Goal: Task Accomplishment & Management: Manage account settings

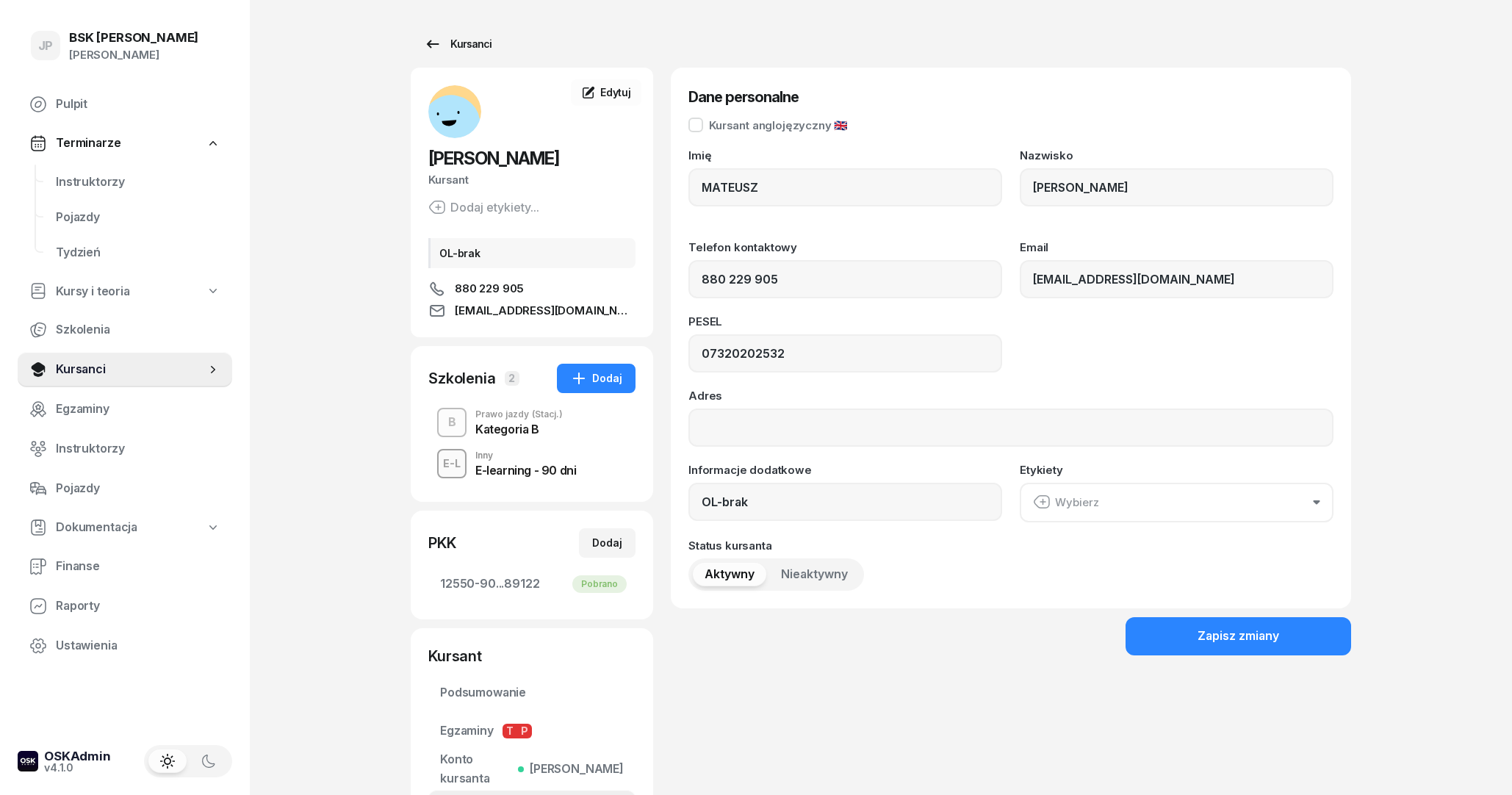
click at [452, 55] on link "Kursanci" at bounding box center [457, 44] width 94 height 29
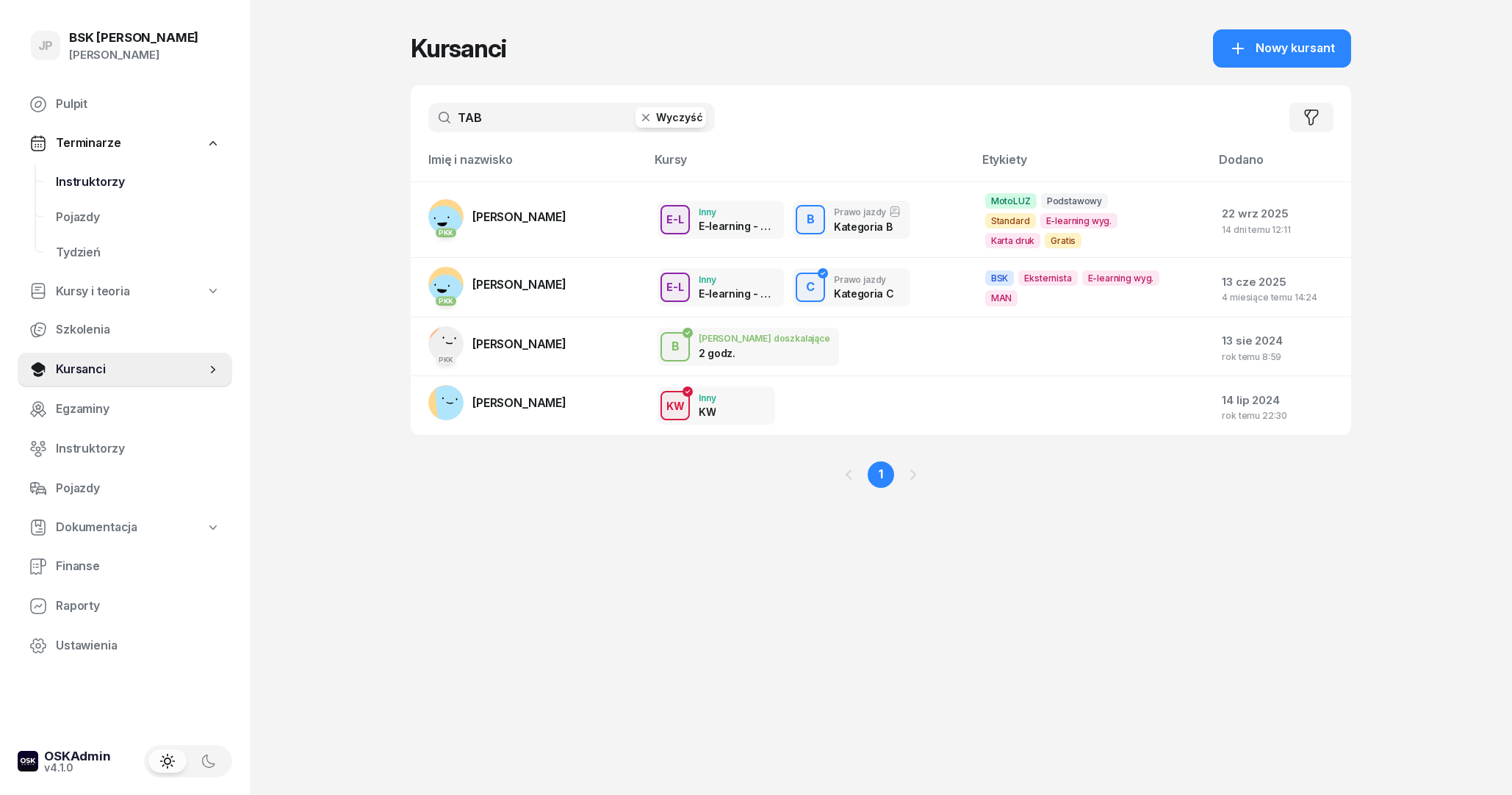
click at [93, 174] on span "Instruktorzy" at bounding box center [138, 182] width 165 height 19
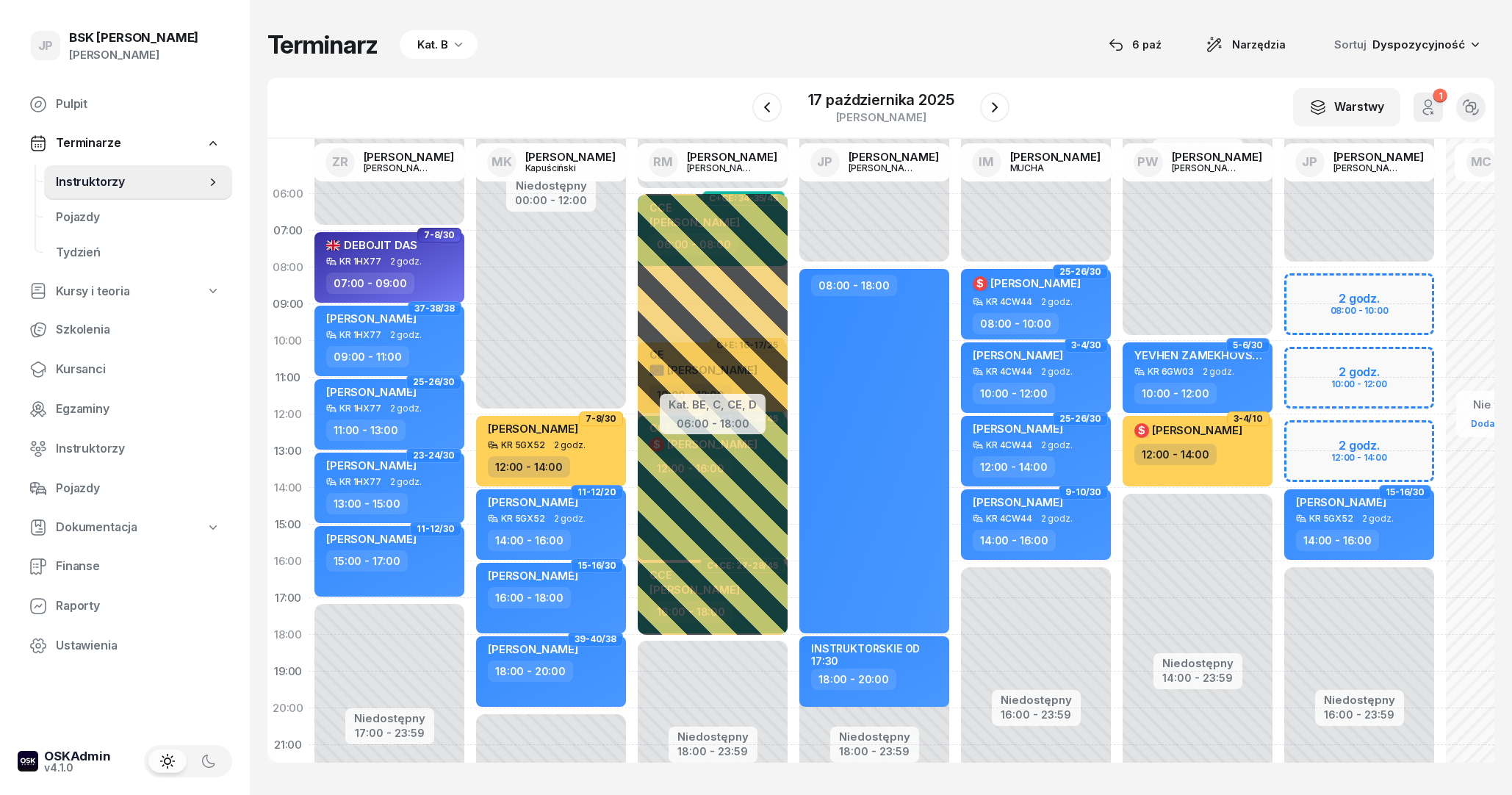
click at [85, 141] on span "Terminarze" at bounding box center [88, 142] width 65 height 19
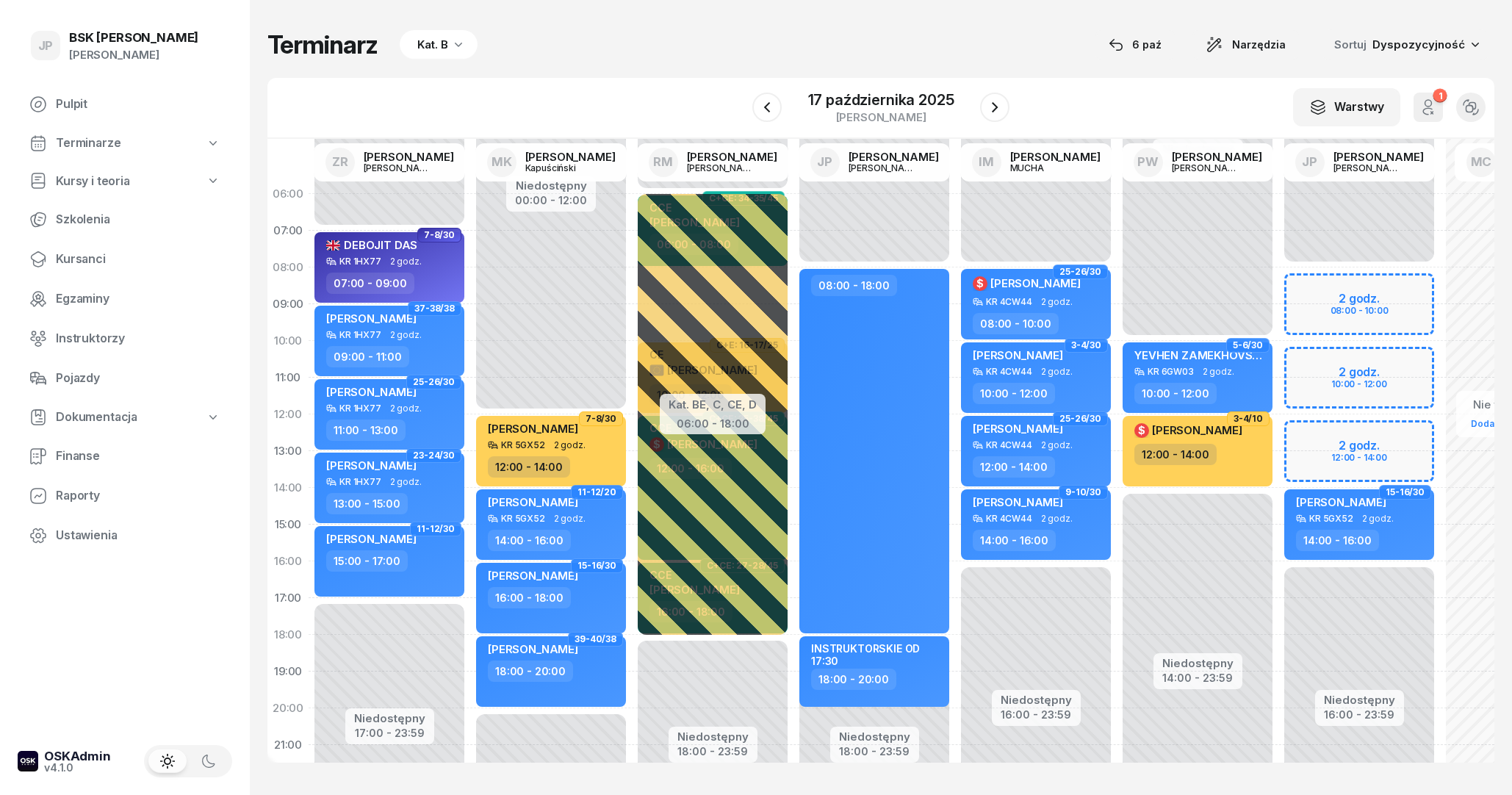
click at [99, 150] on span "Terminarze" at bounding box center [88, 142] width 65 height 19
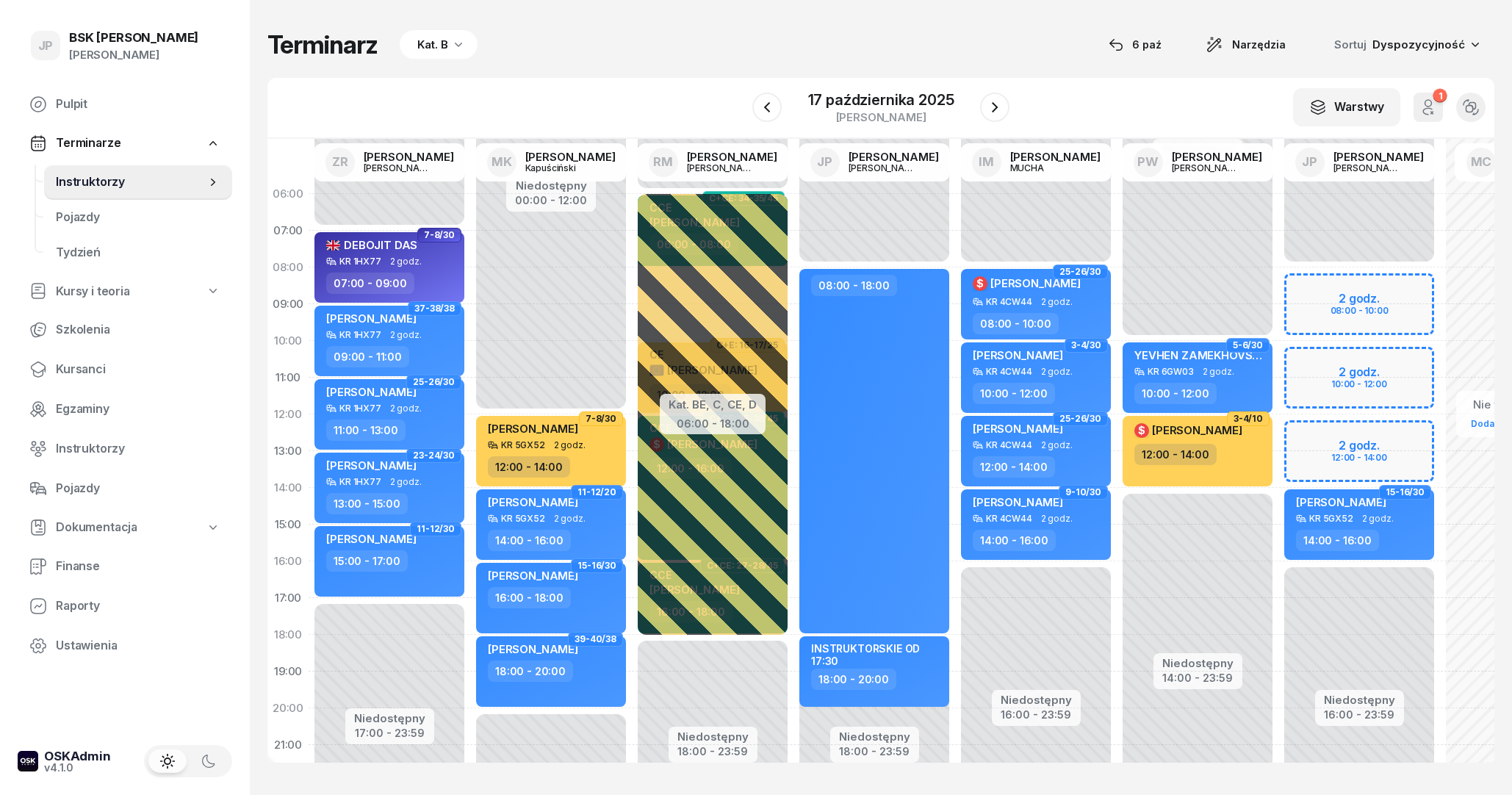
click at [123, 287] on span "Kursy i teoria" at bounding box center [93, 291] width 74 height 19
select select
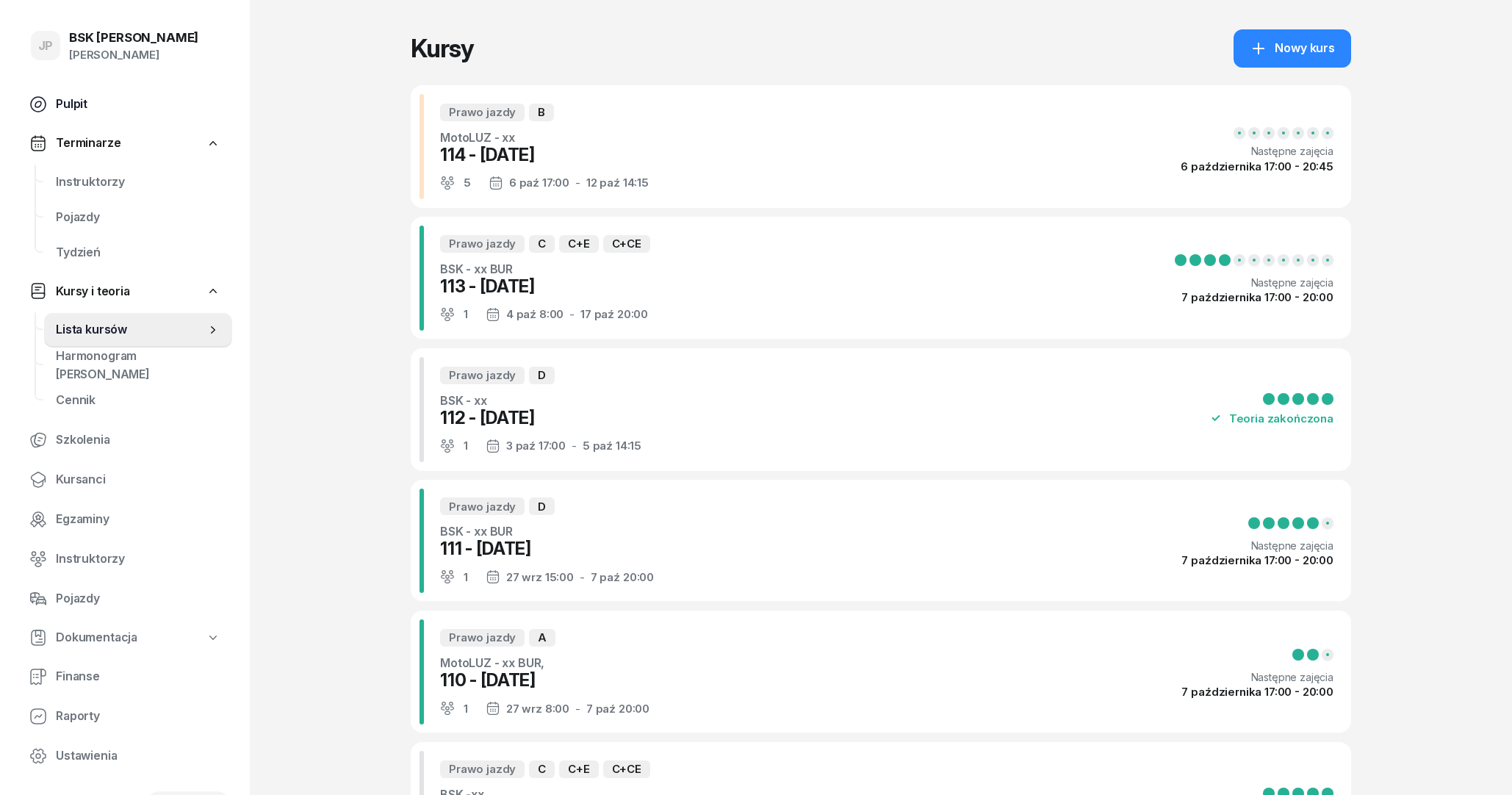
click at [103, 99] on span "Pulpit" at bounding box center [138, 103] width 165 height 19
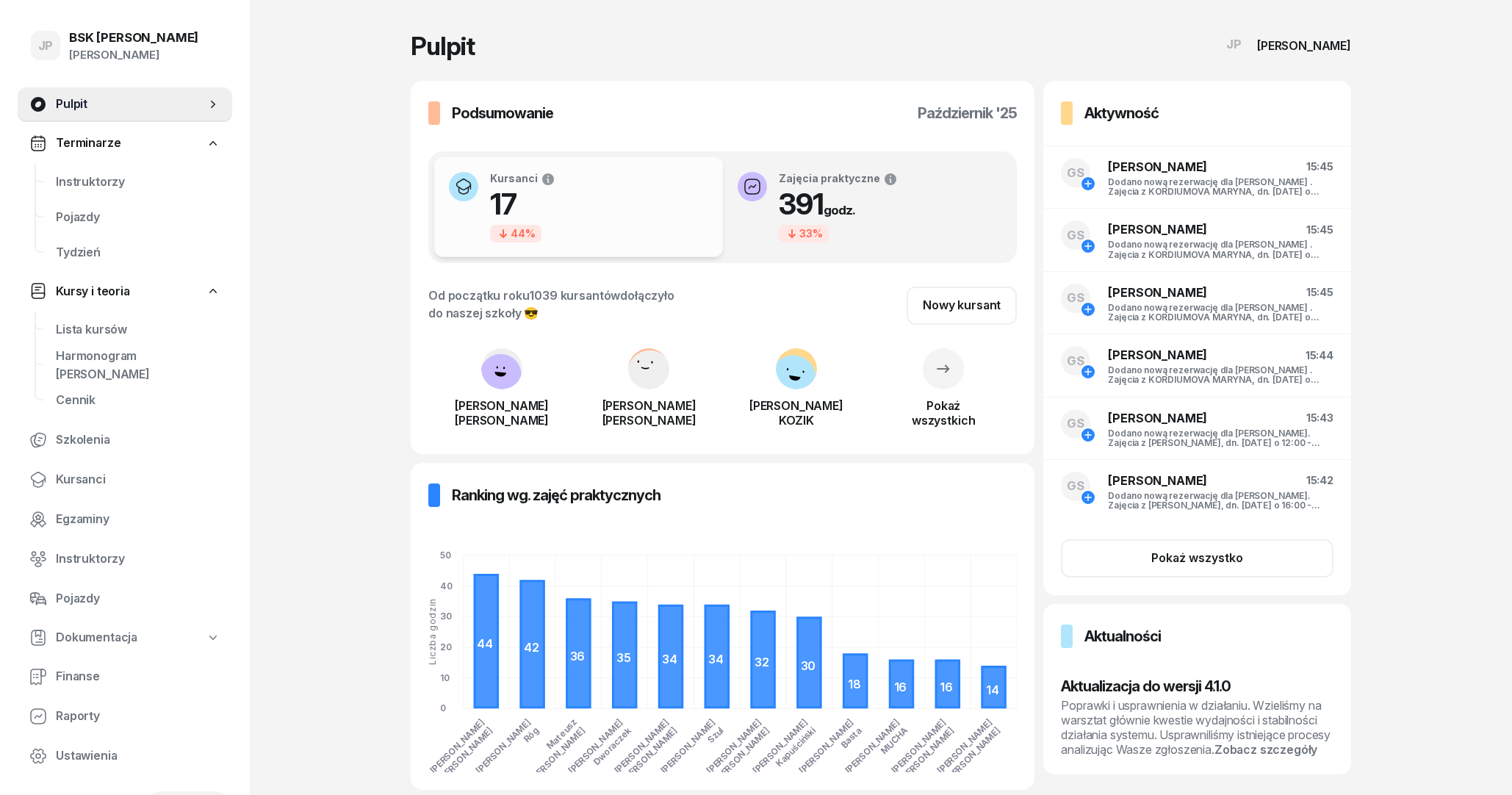
click at [108, 143] on span "Terminarze" at bounding box center [88, 142] width 65 height 19
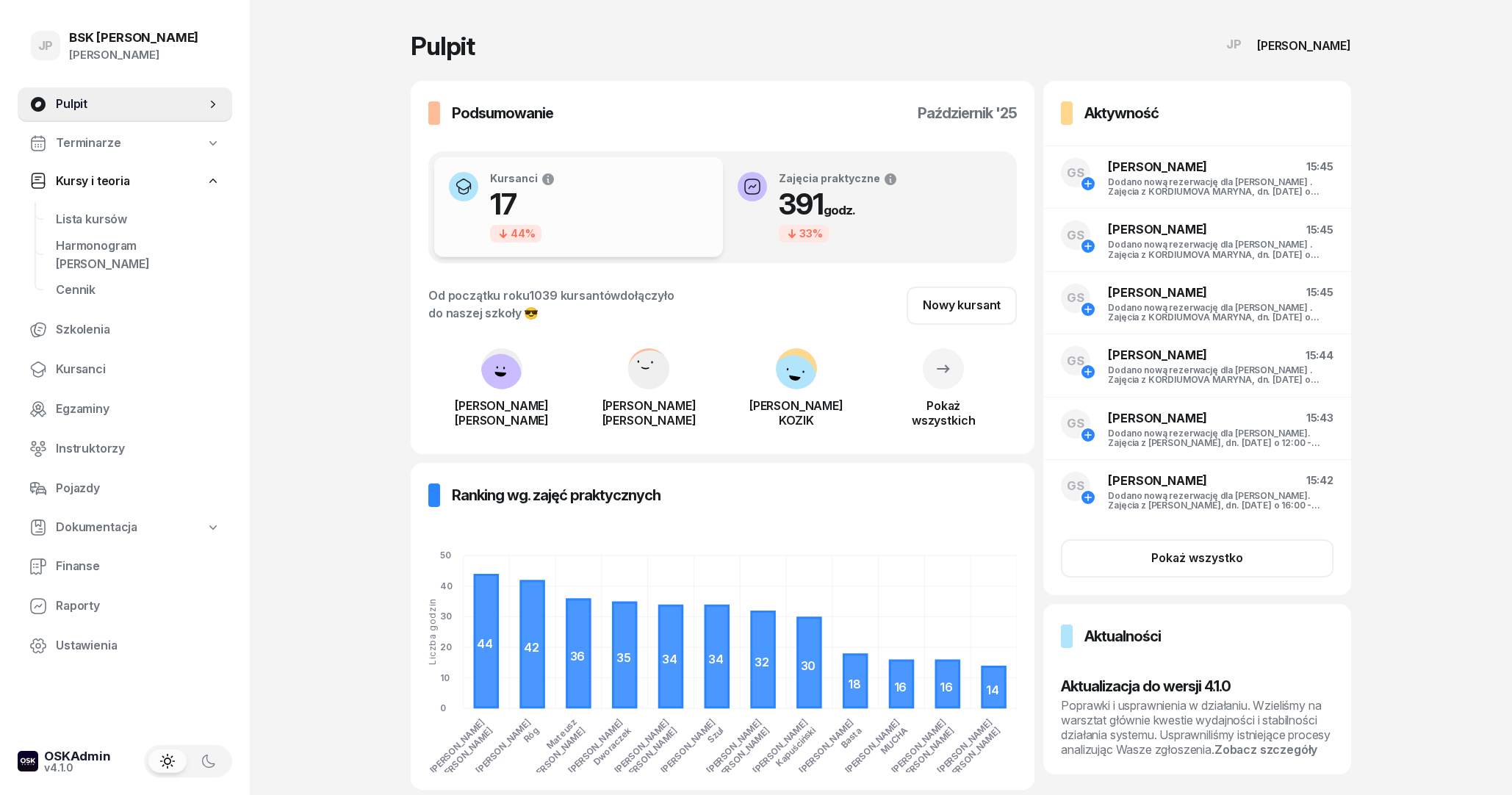
click at [109, 143] on span "Terminarze" at bounding box center [88, 142] width 65 height 19
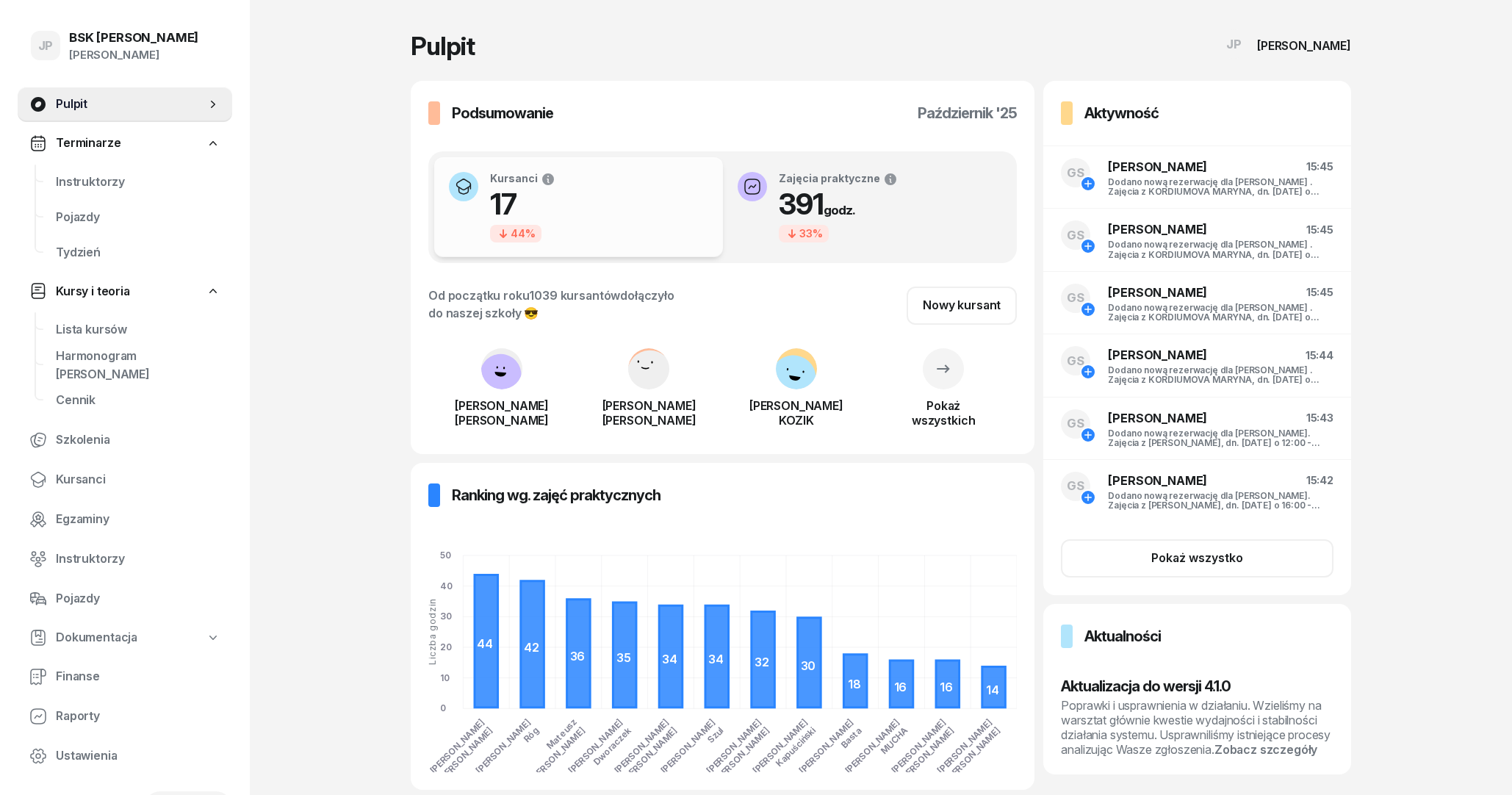
click at [108, 150] on span "Terminarze" at bounding box center [88, 142] width 65 height 19
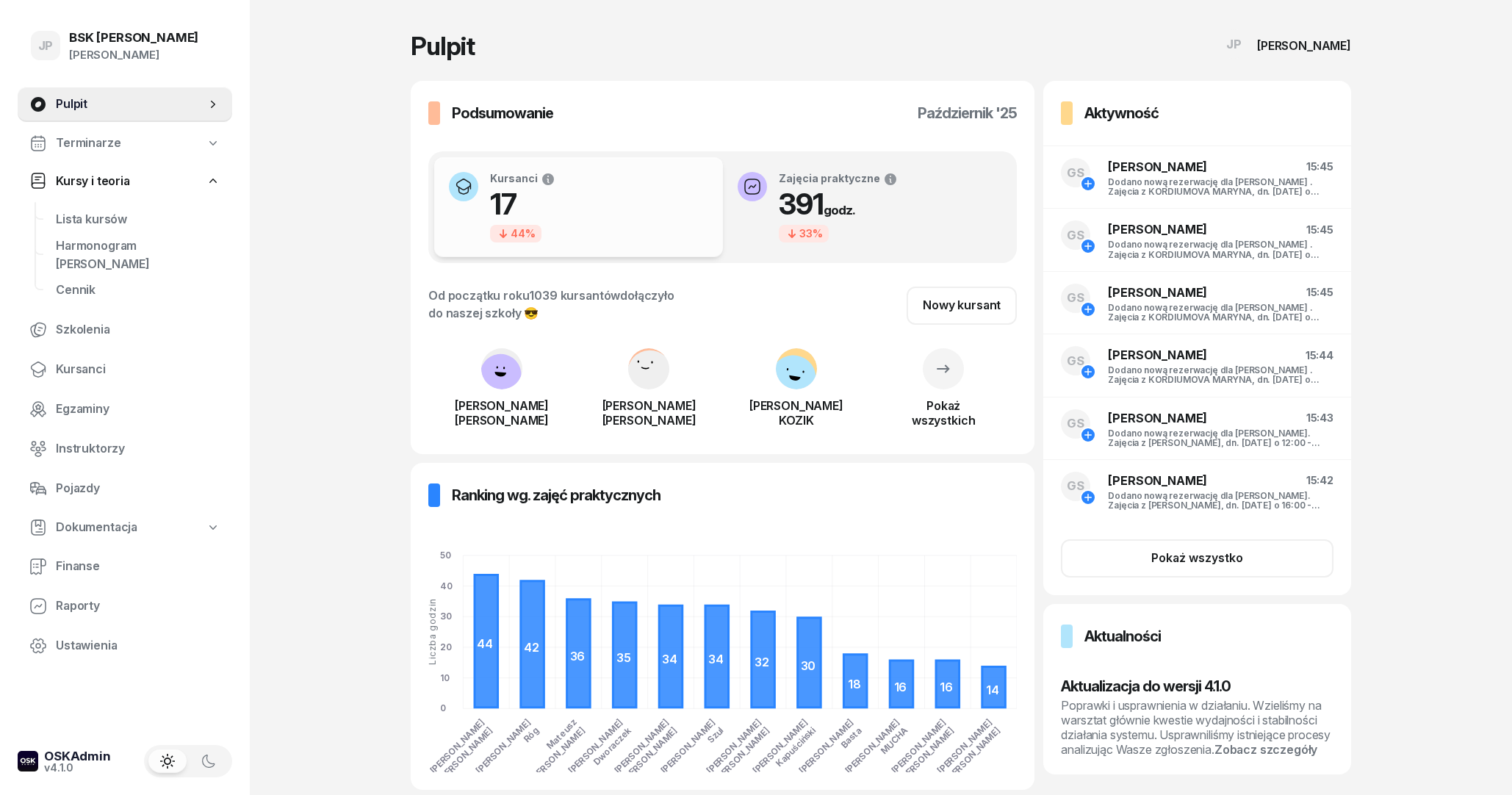
click at [108, 150] on span "Terminarze" at bounding box center [88, 142] width 65 height 19
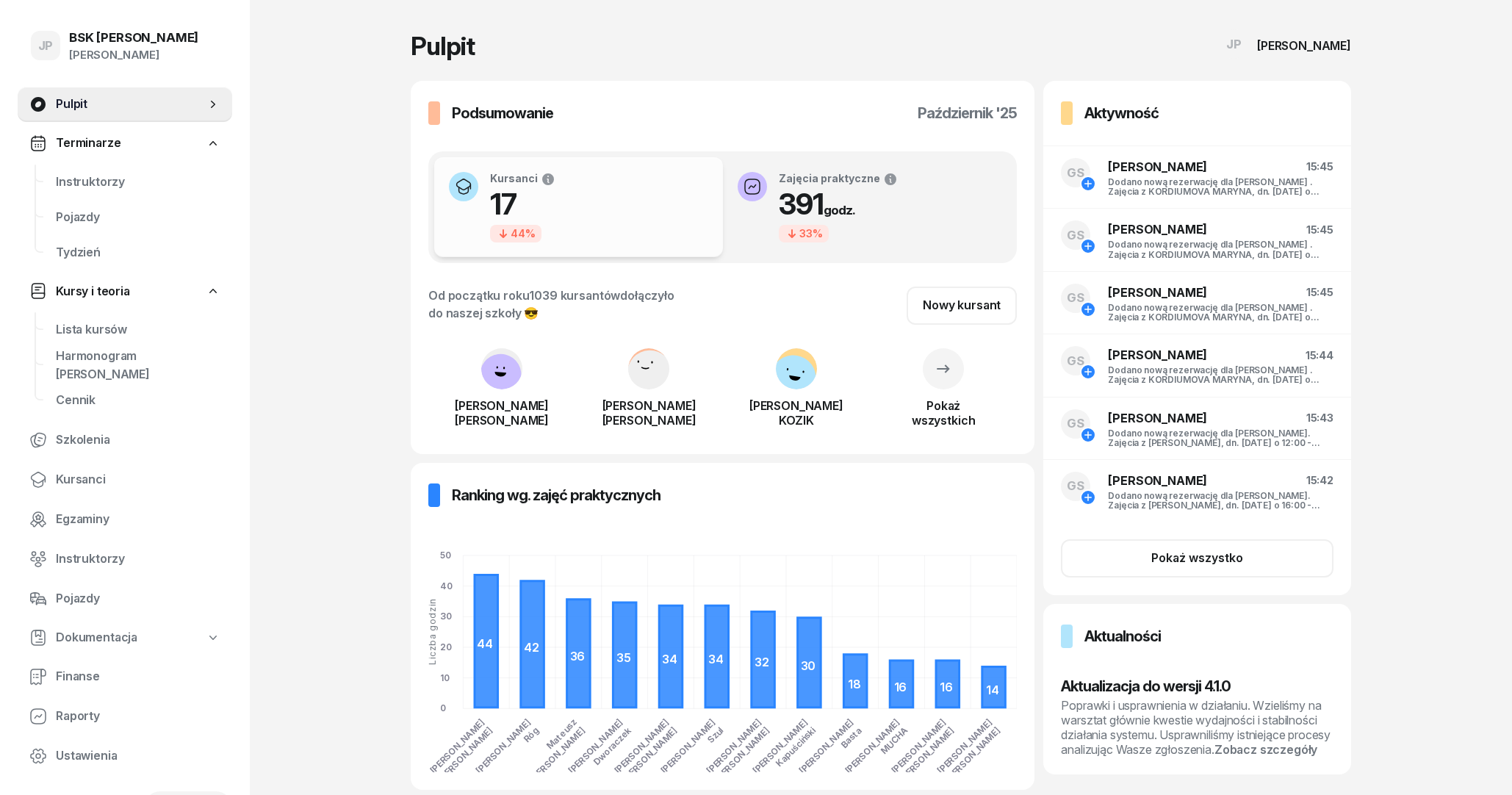
click at [94, 295] on span "Kursy i teoria" at bounding box center [93, 291] width 74 height 19
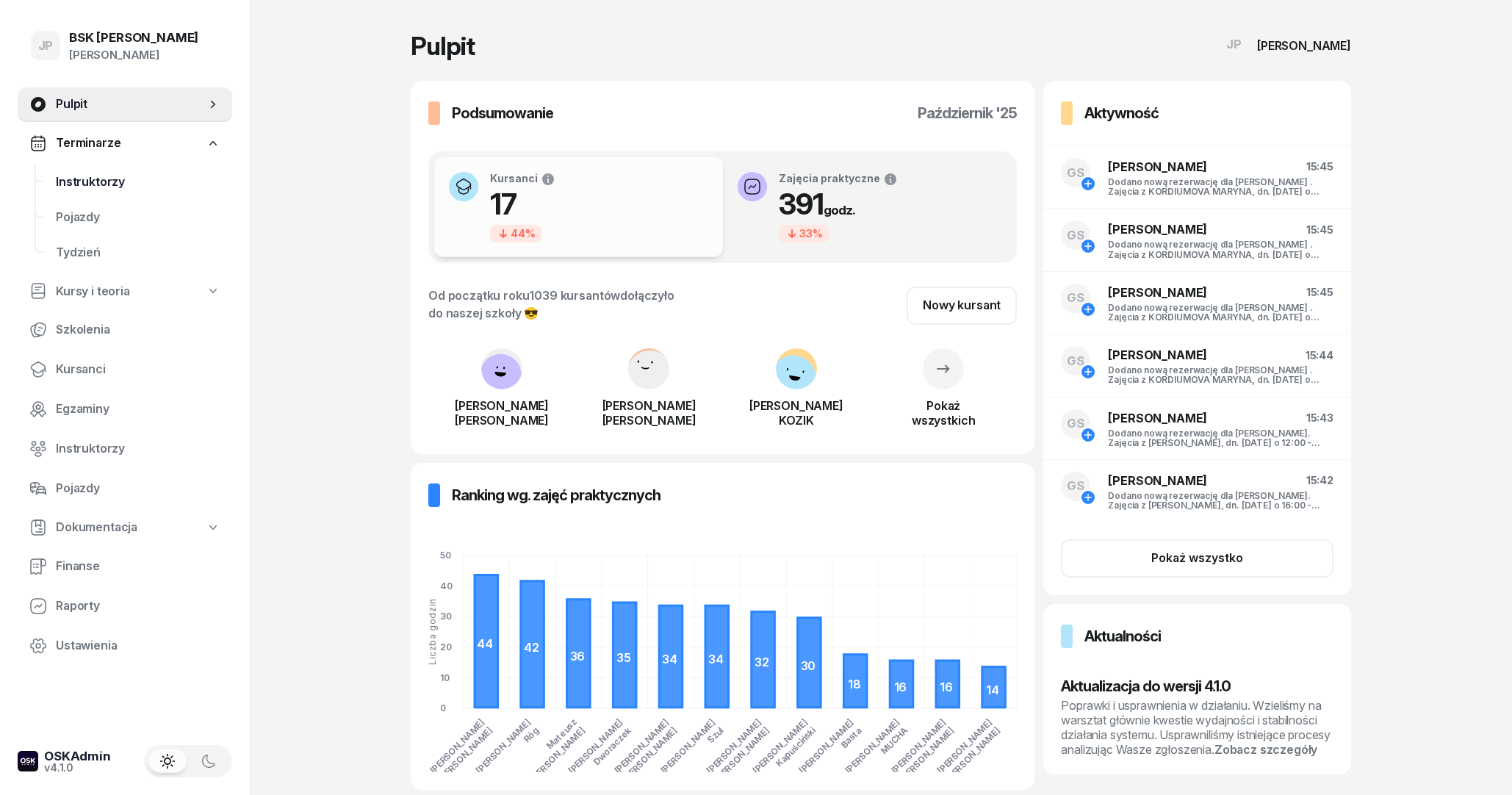
click at [115, 184] on span "Instruktorzy" at bounding box center [138, 182] width 165 height 19
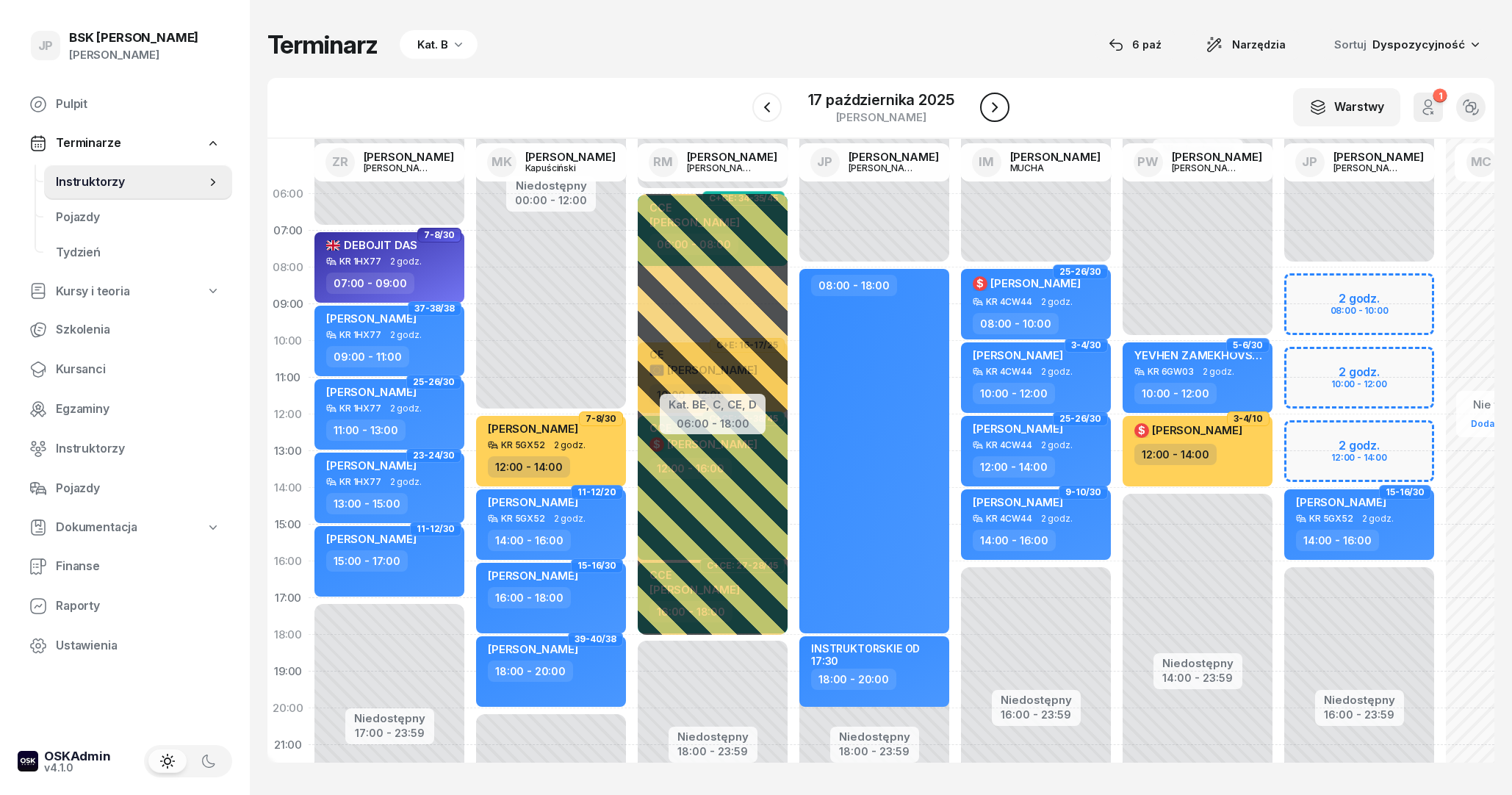
click at [985, 108] on button "button" at bounding box center [994, 107] width 29 height 29
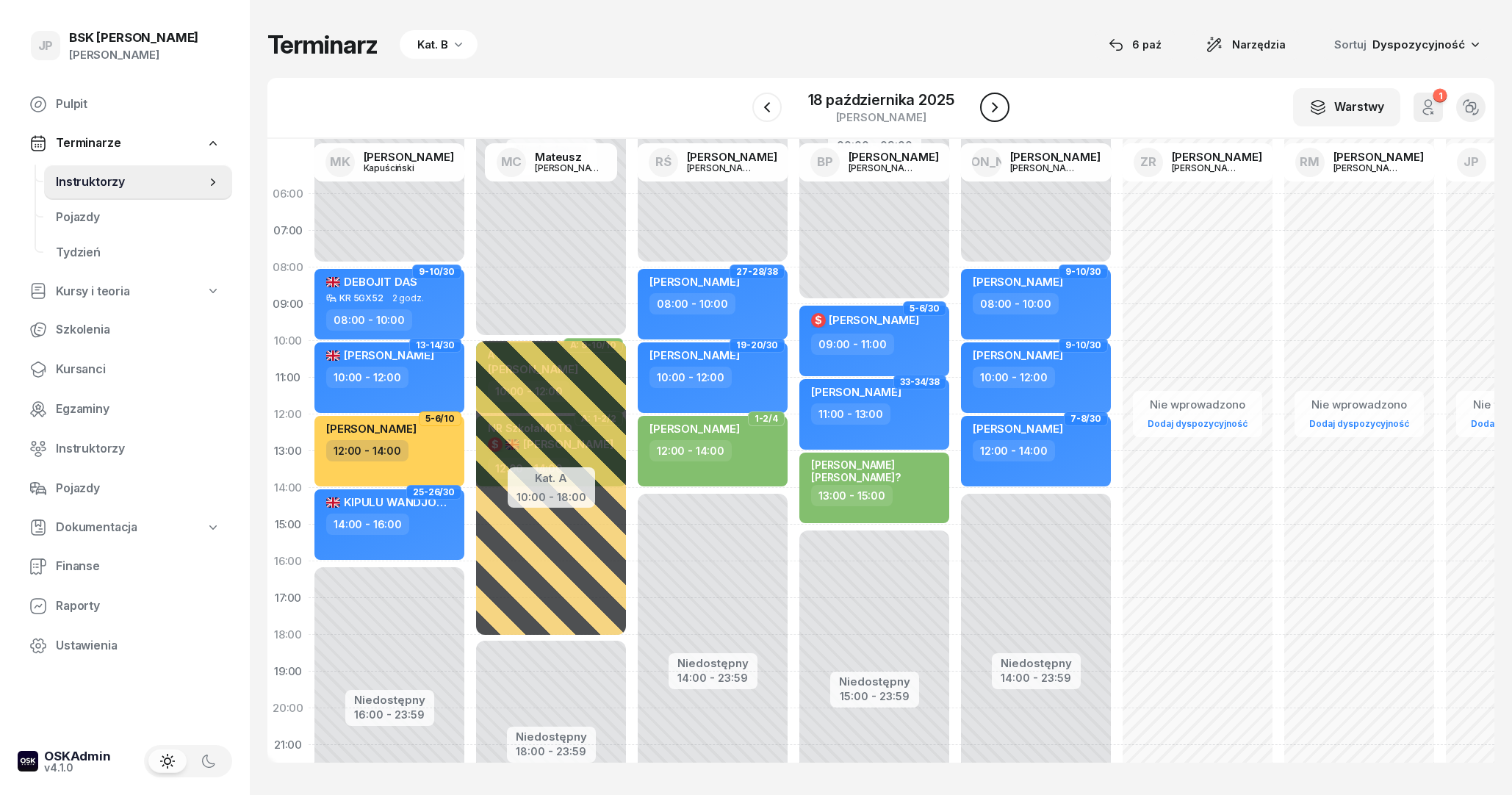
click at [985, 108] on button "button" at bounding box center [994, 107] width 29 height 29
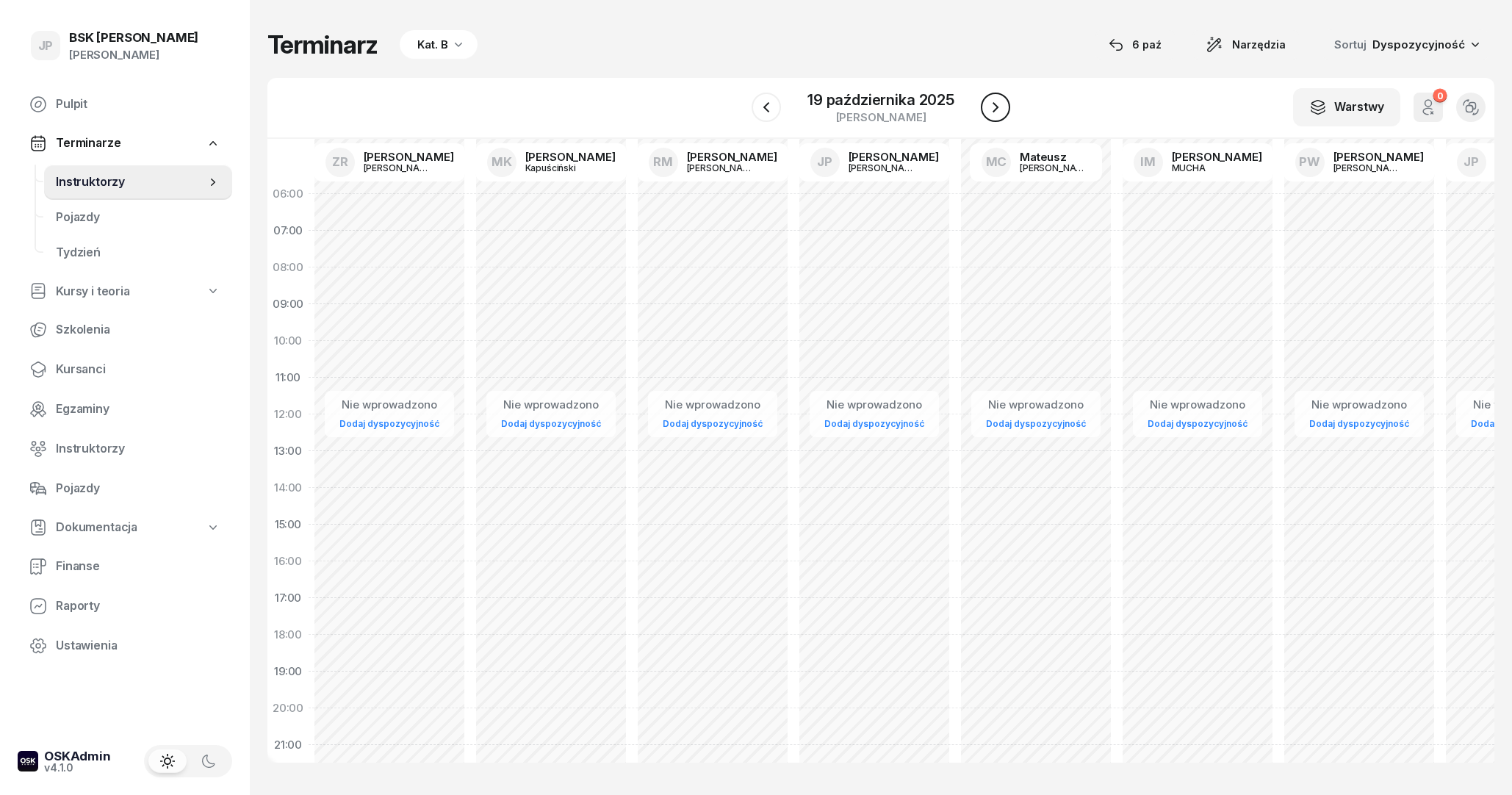
click at [985, 108] on button "button" at bounding box center [995, 107] width 29 height 29
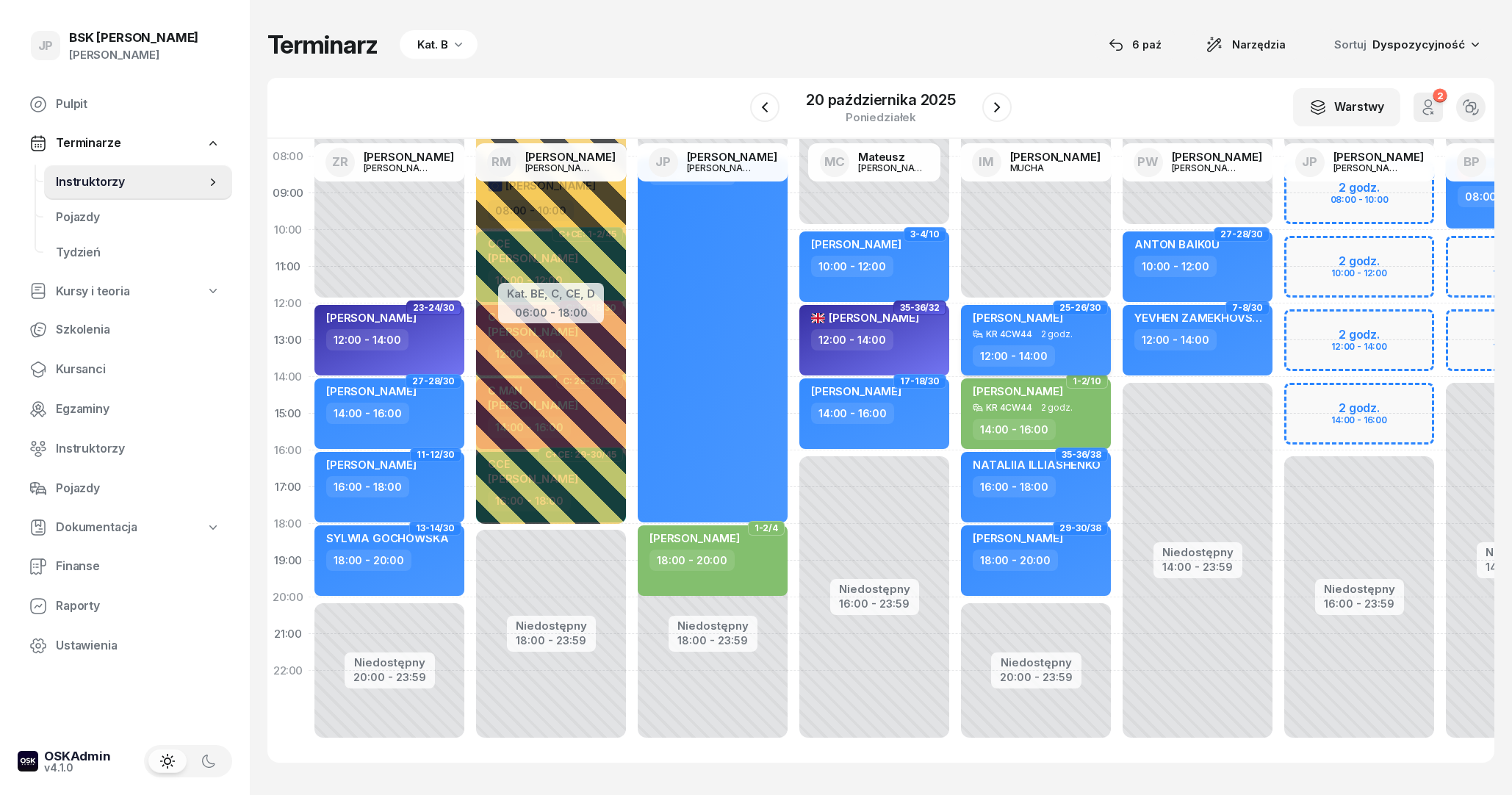
scroll to position [130, 0]
click at [996, 114] on icon "button" at bounding box center [997, 108] width 18 height 18
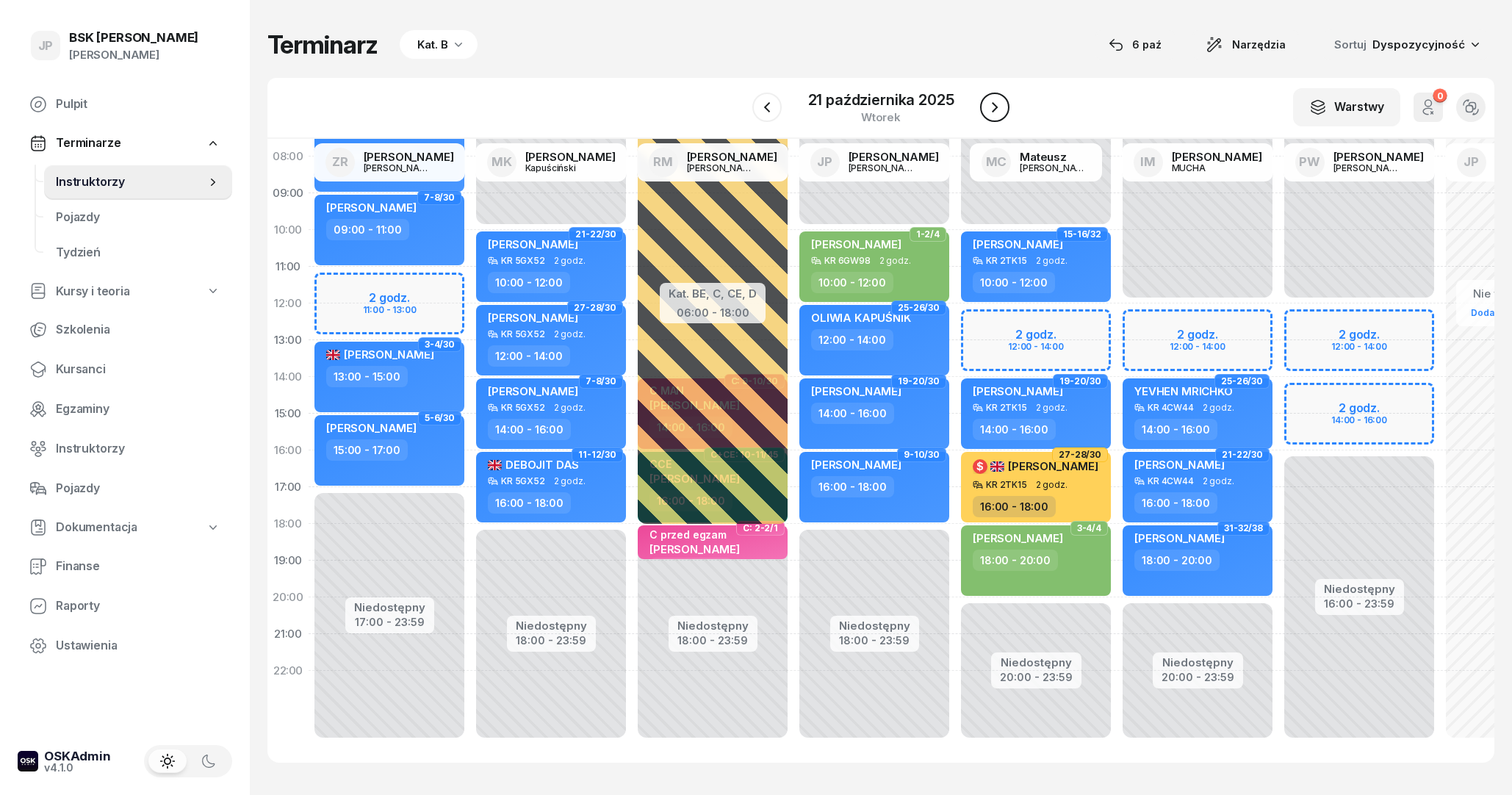
click at [996, 114] on icon "button" at bounding box center [995, 108] width 18 height 18
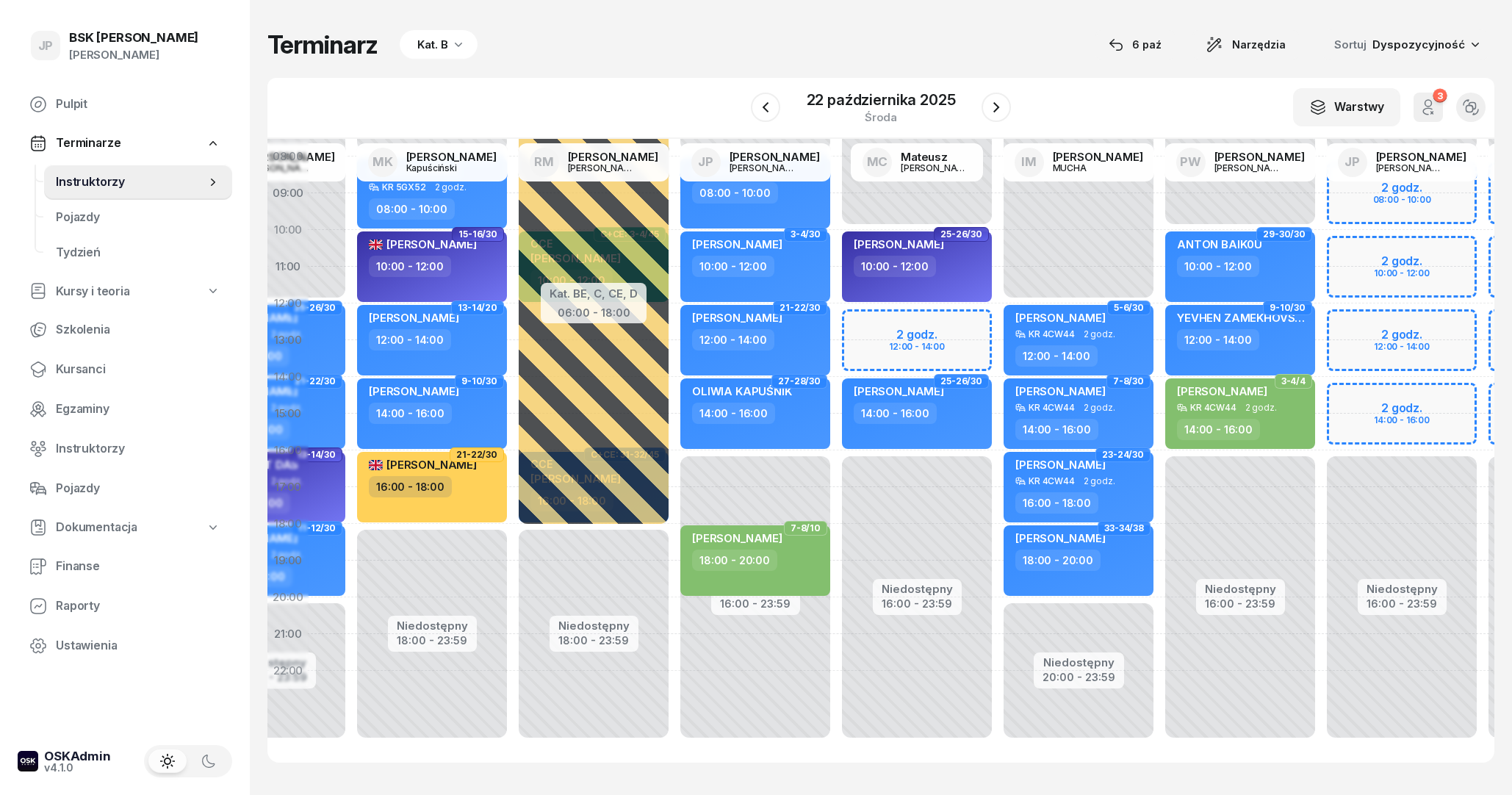
scroll to position [130, 125]
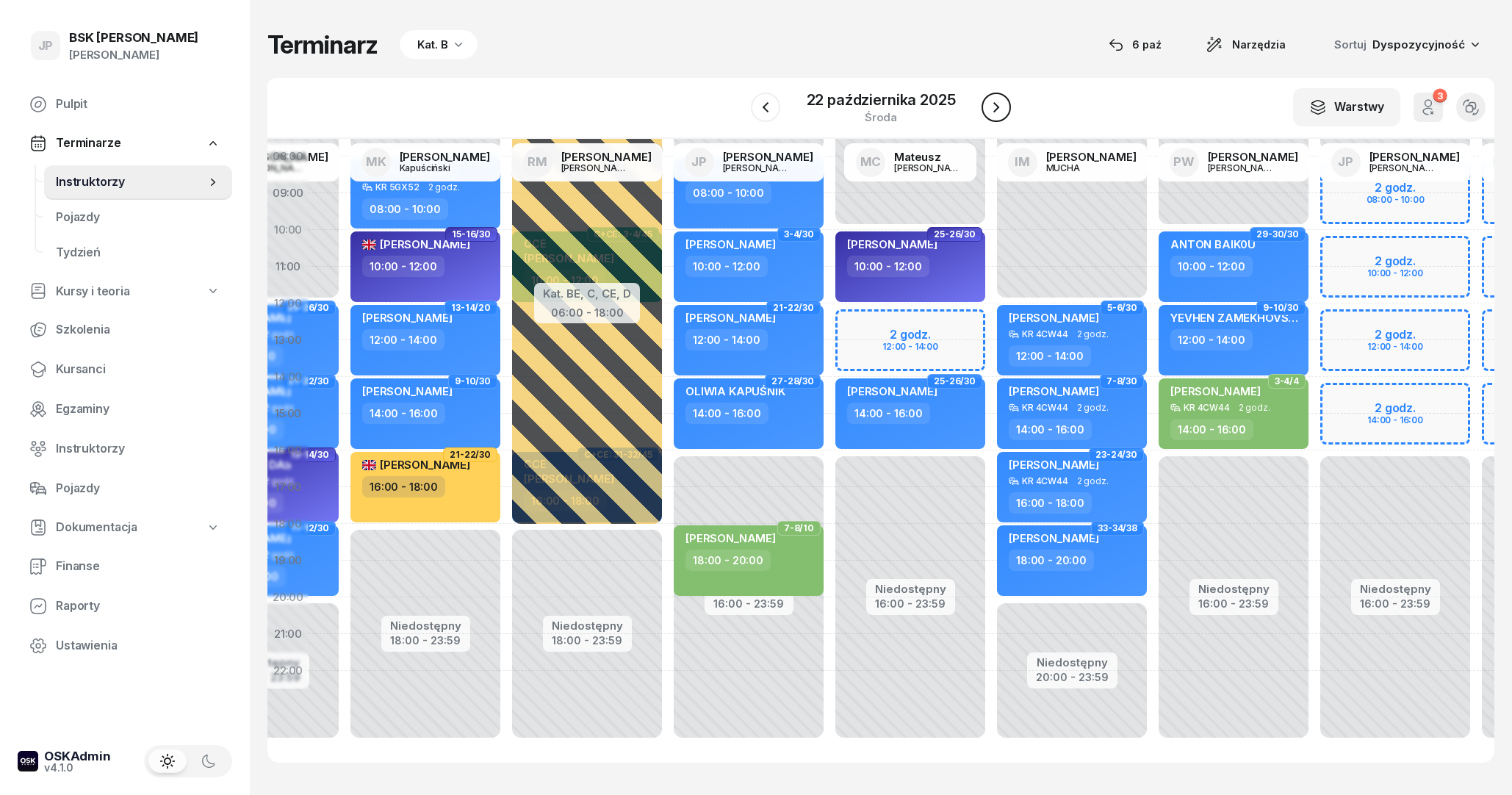
click at [1003, 101] on icon "button" at bounding box center [996, 108] width 18 height 18
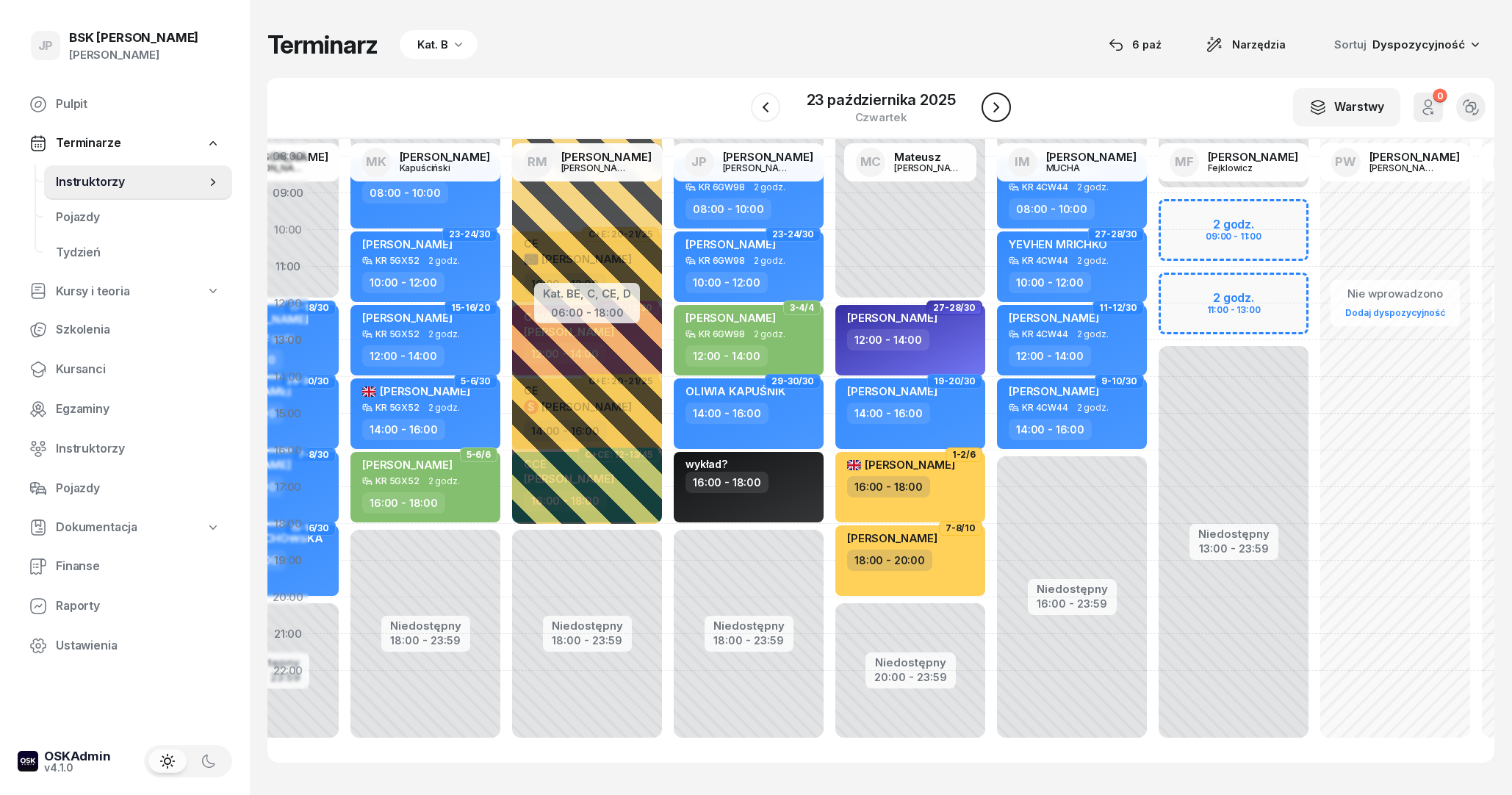
click at [1003, 101] on icon "button" at bounding box center [996, 108] width 18 height 18
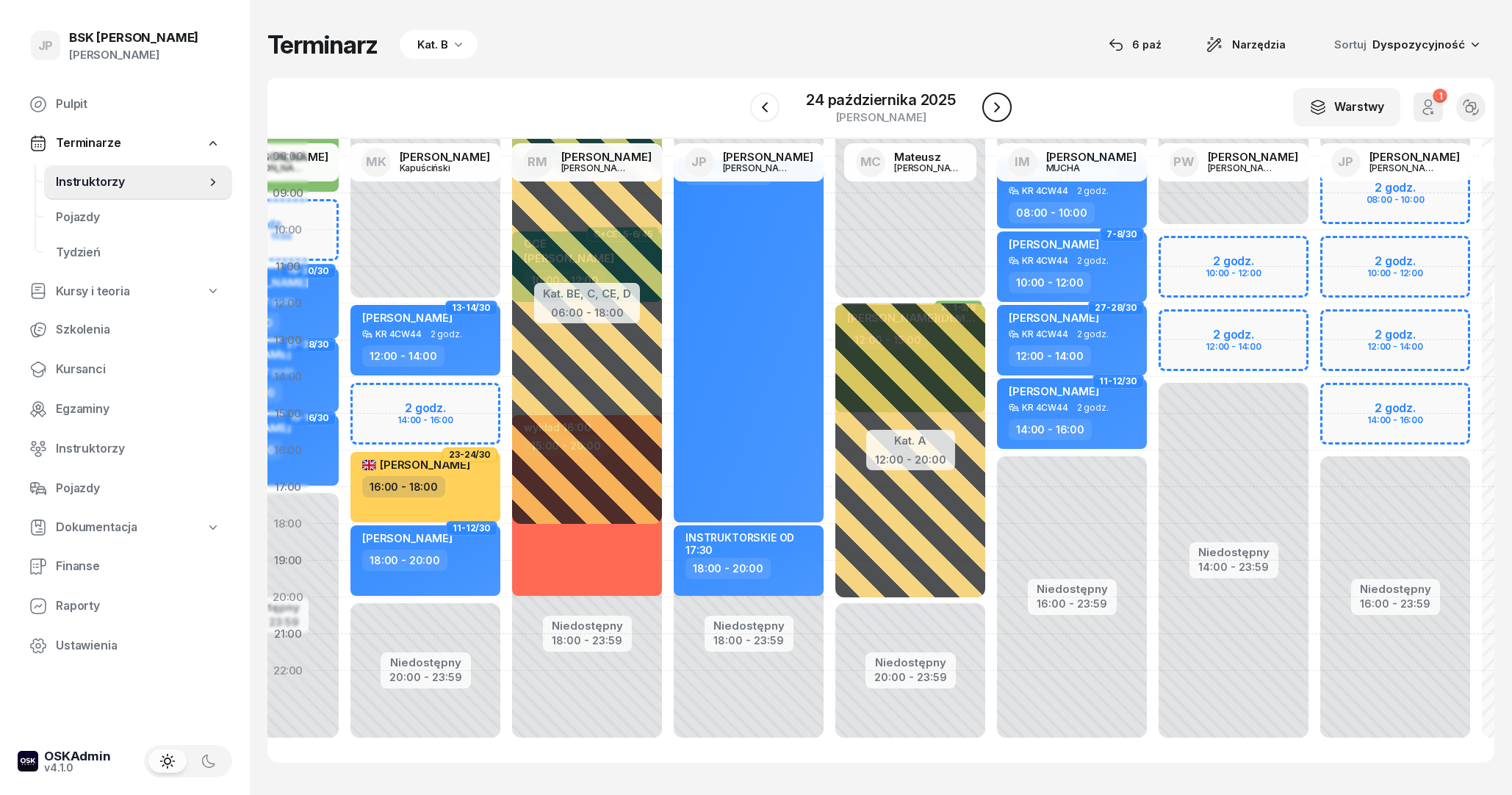
click at [1003, 101] on icon "button" at bounding box center [997, 108] width 18 height 18
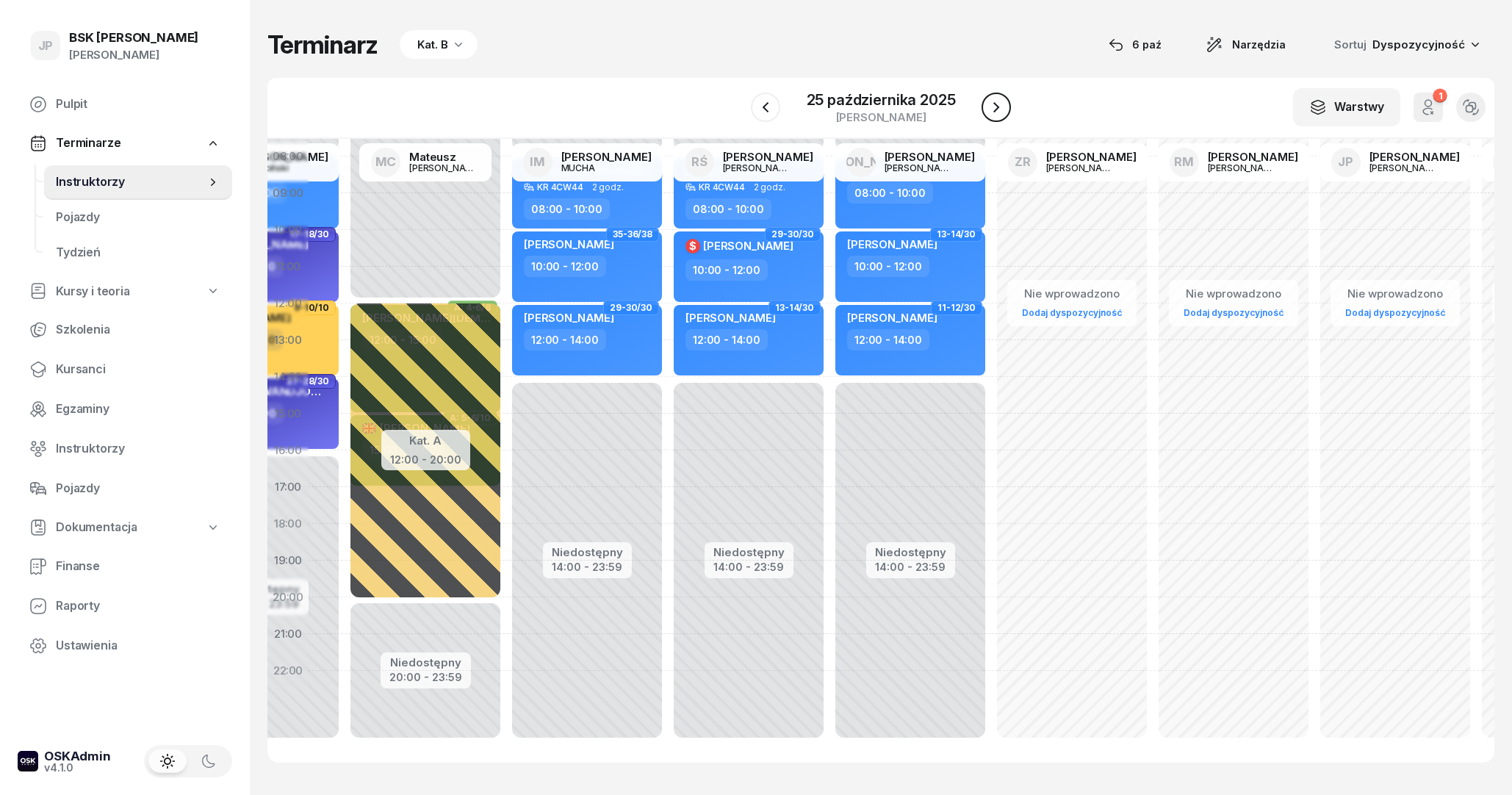
click at [1003, 101] on icon "button" at bounding box center [996, 108] width 18 height 18
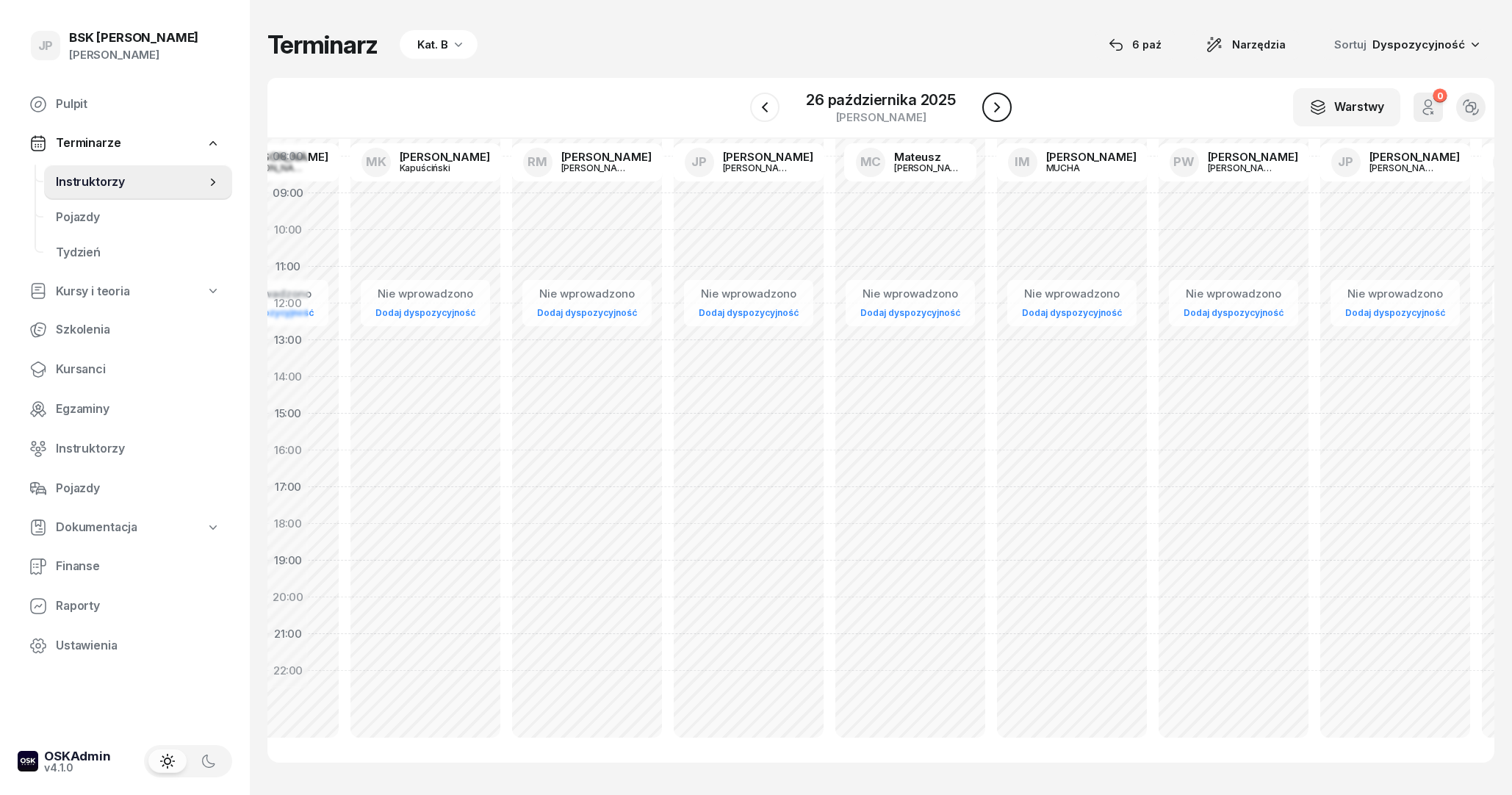
click at [1003, 101] on icon "button" at bounding box center [997, 108] width 18 height 18
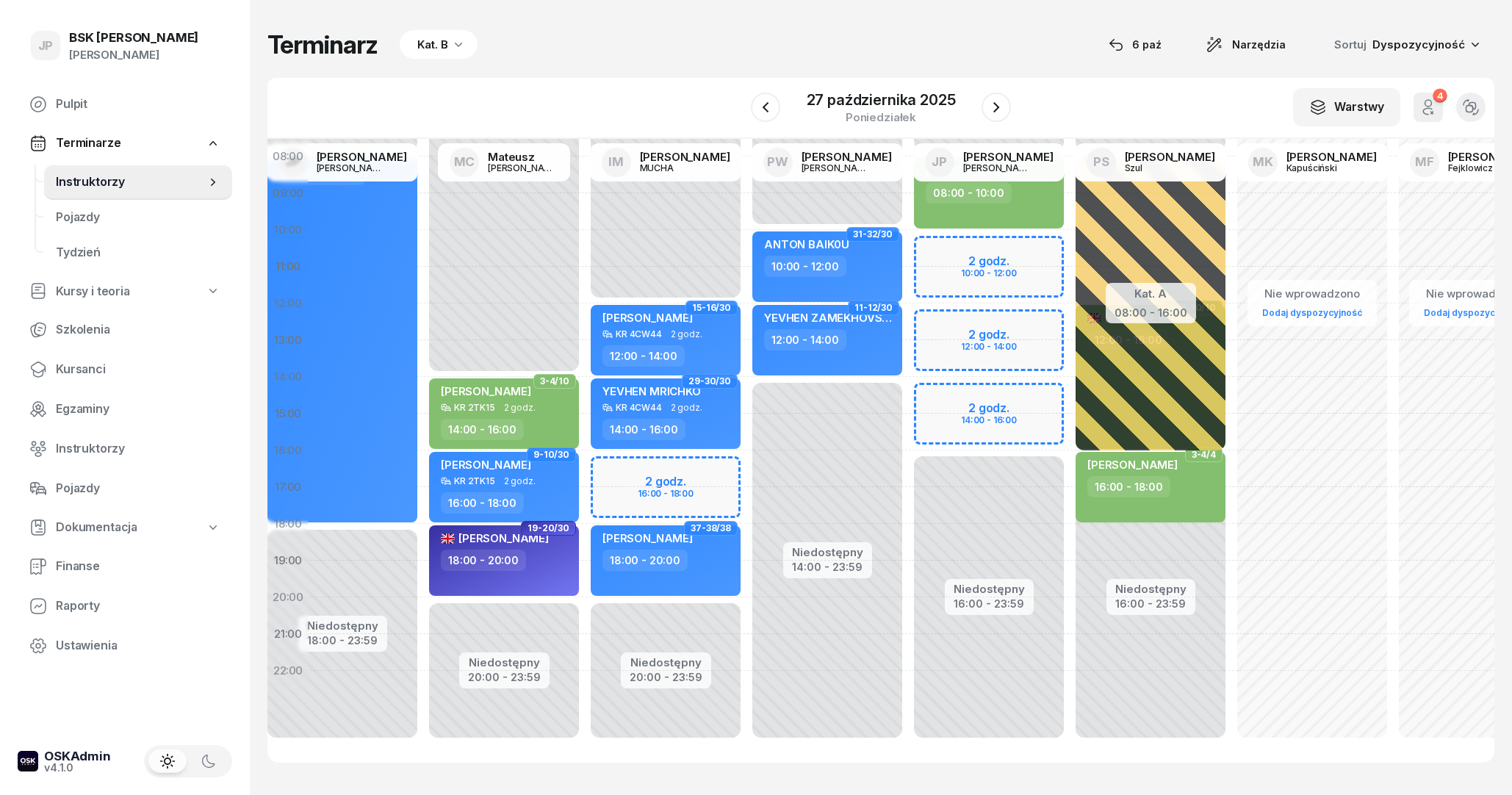
scroll to position [130, 376]
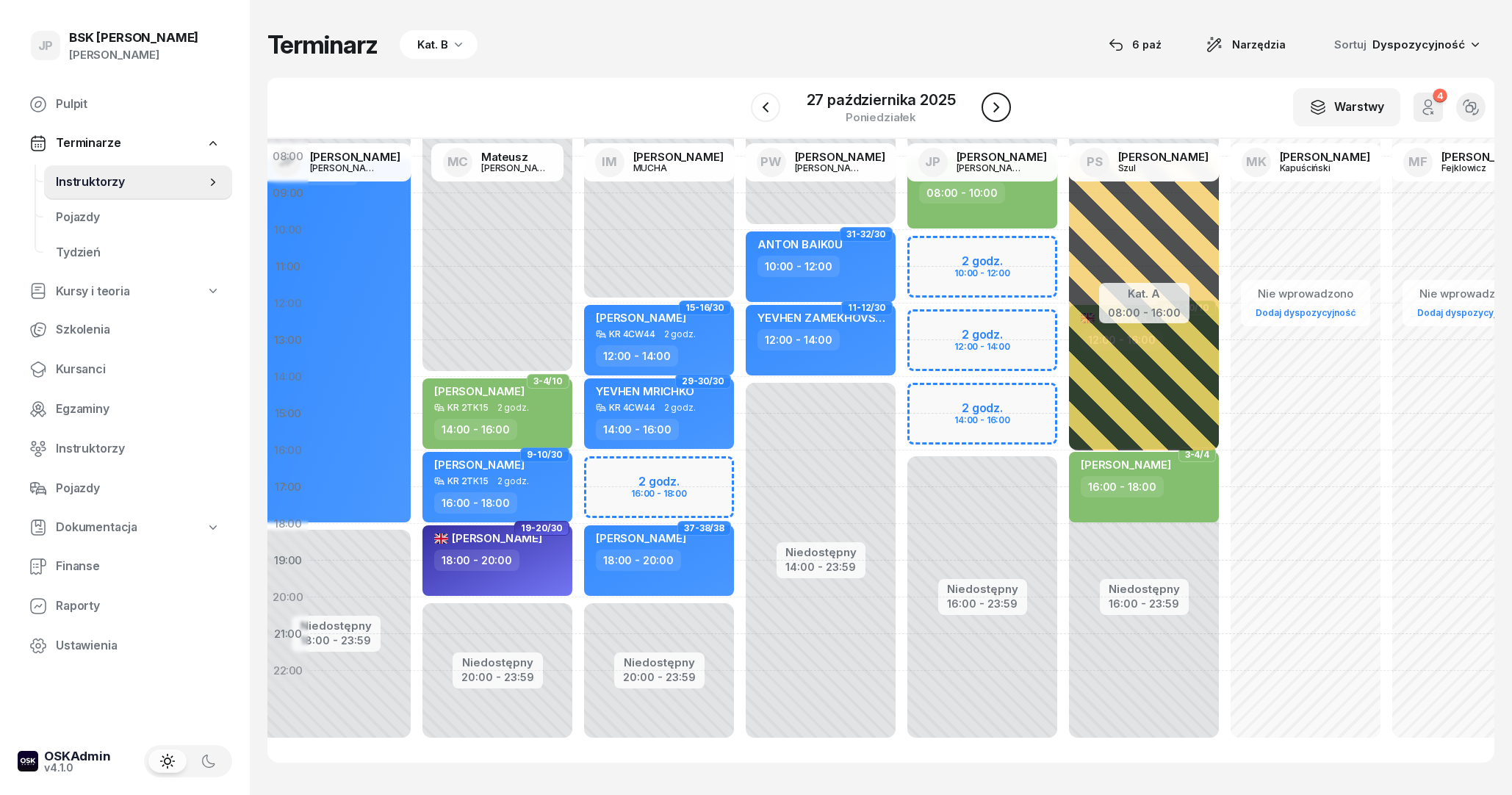
click at [991, 99] on icon "button" at bounding box center [996, 108] width 18 height 18
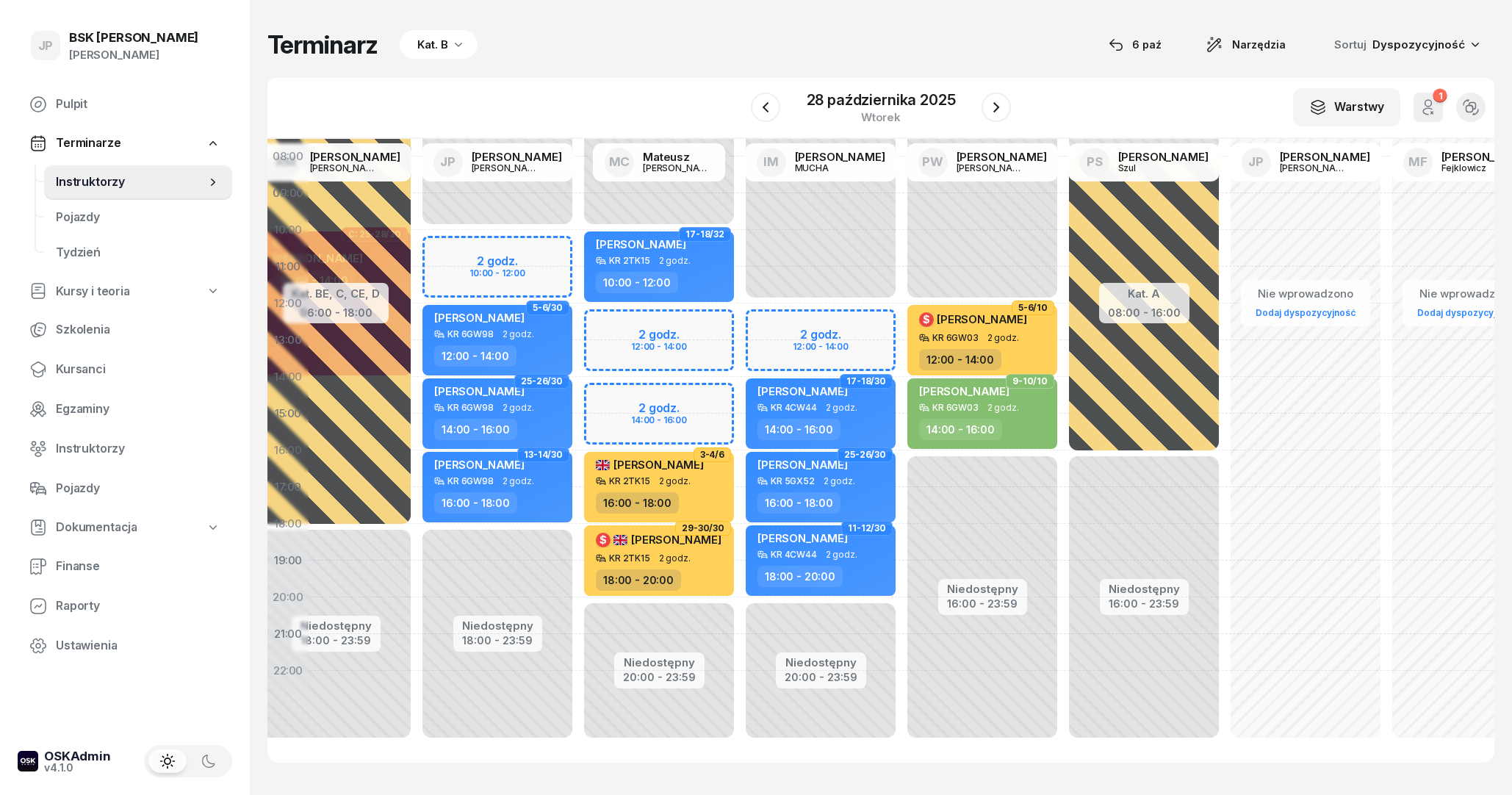
scroll to position [130, 0]
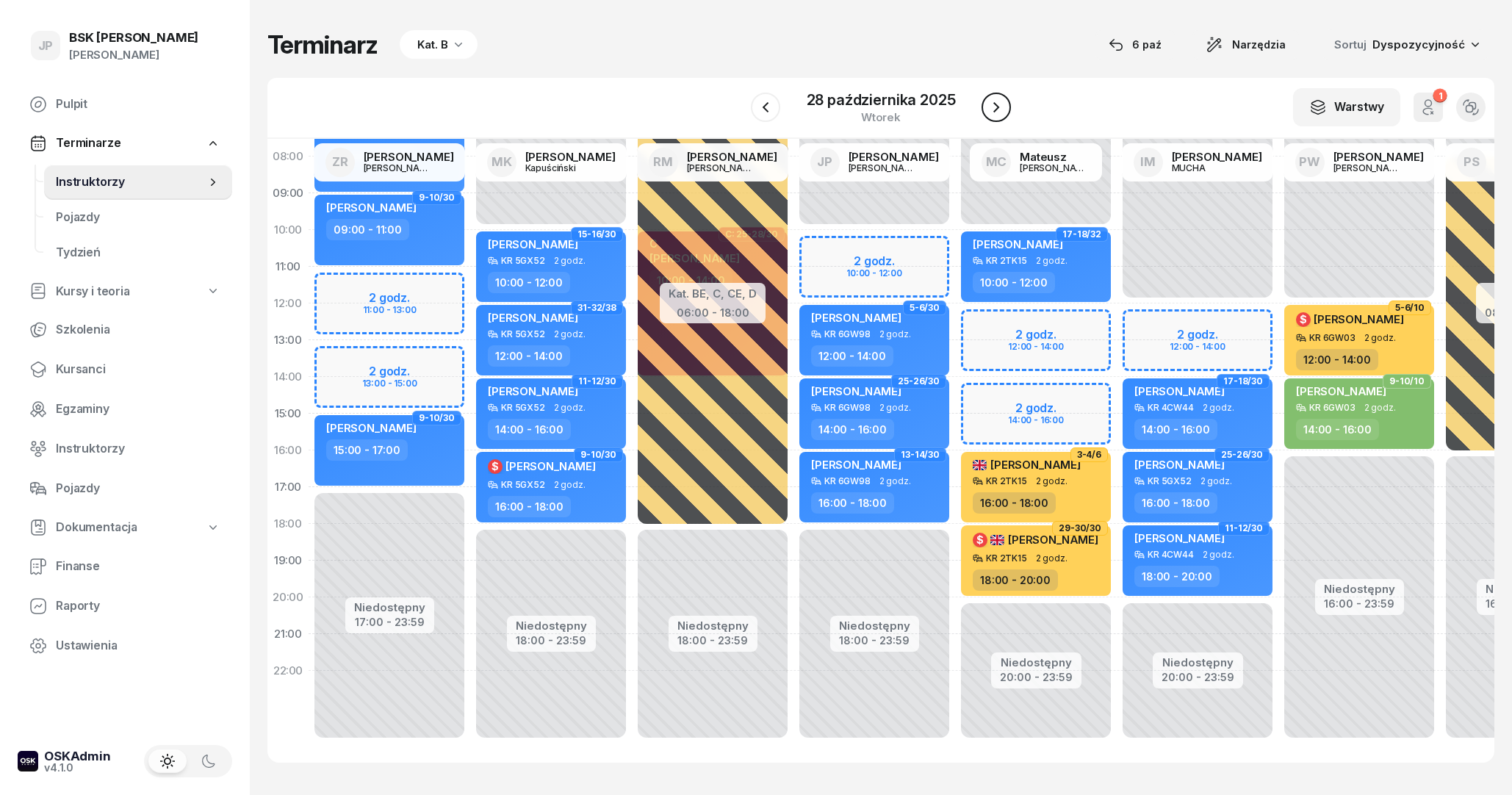
click at [987, 108] on button "button" at bounding box center [996, 107] width 29 height 29
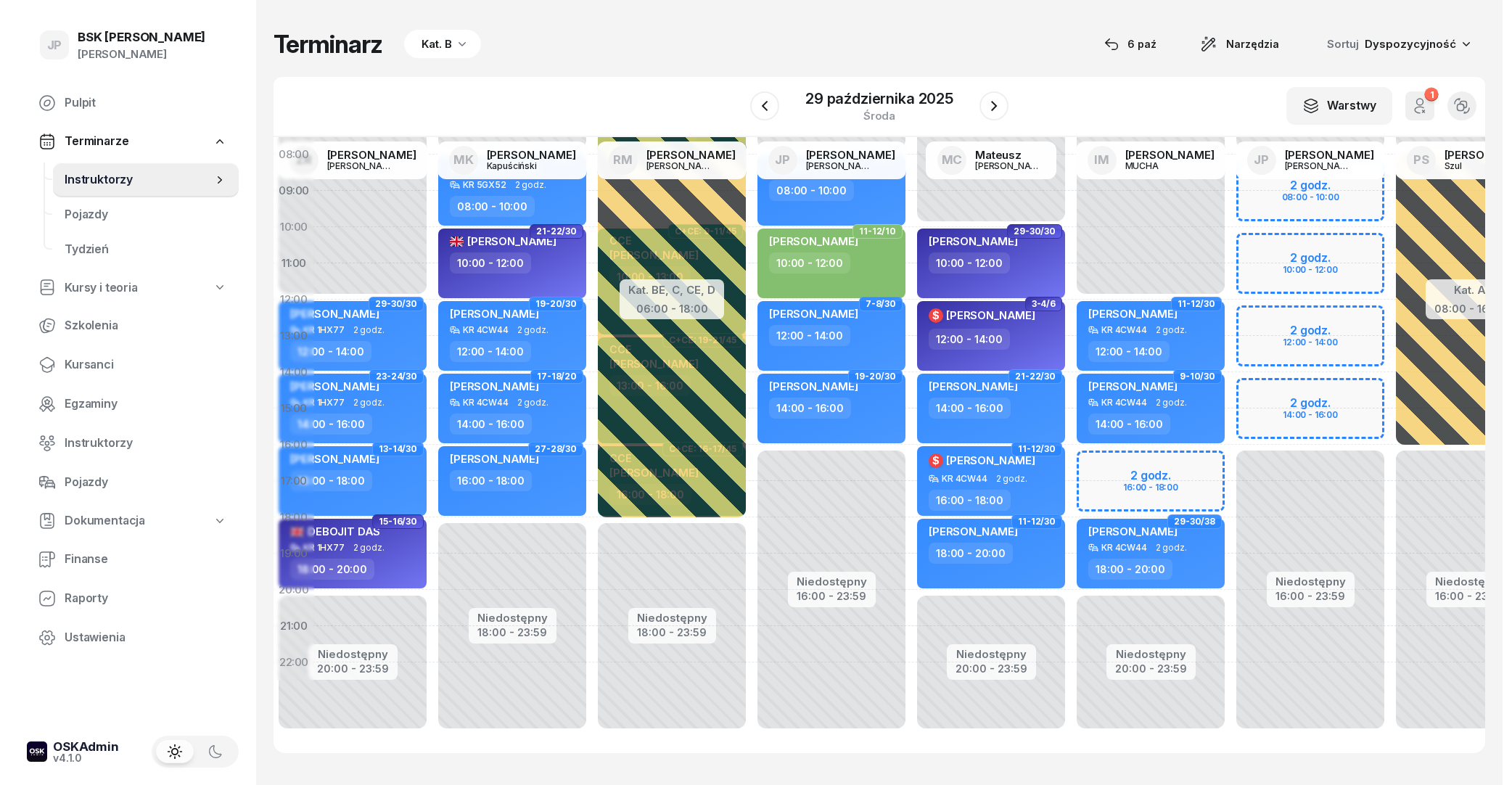
scroll to position [128, 47]
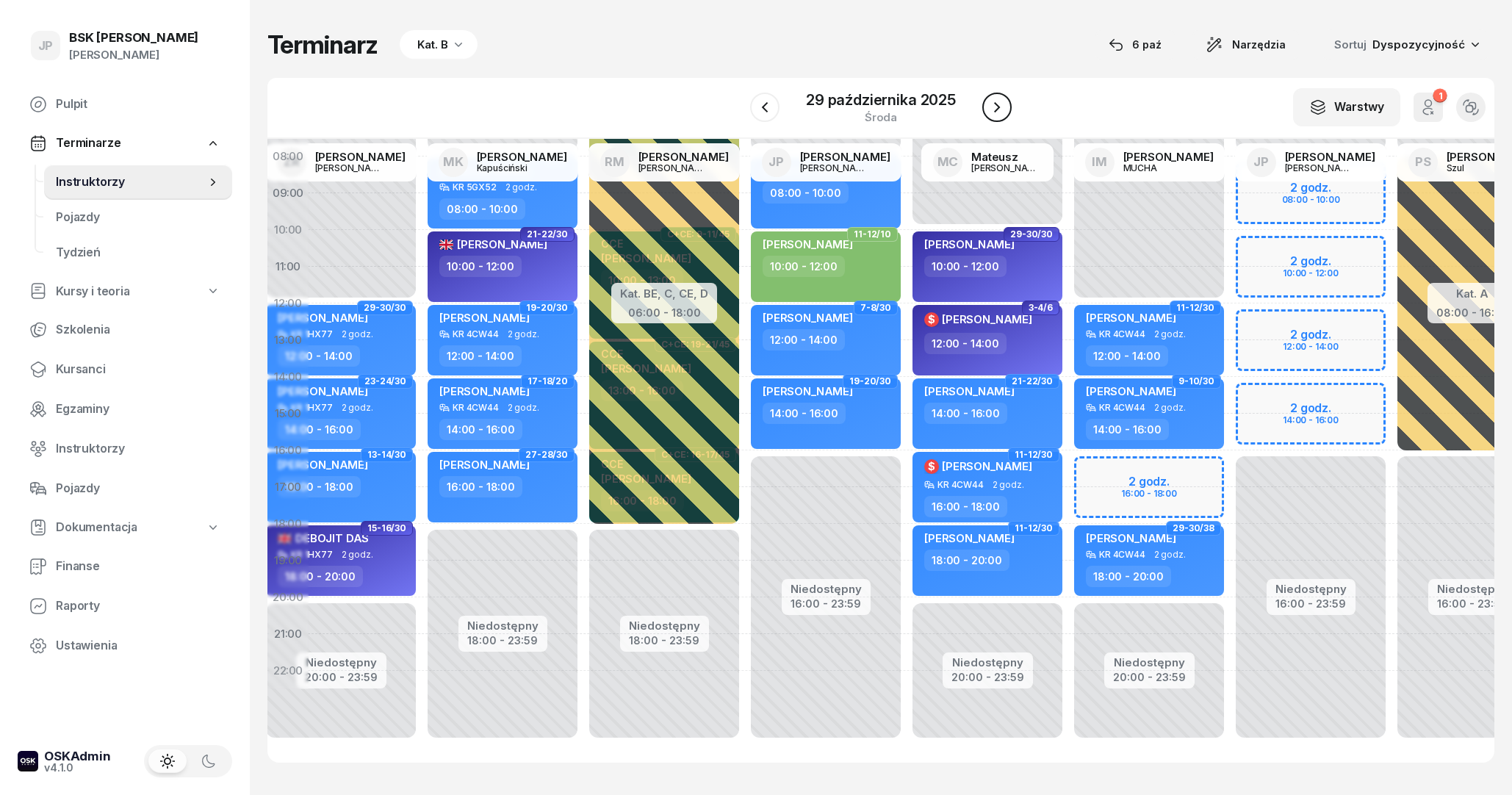
click at [996, 103] on icon "button" at bounding box center [997, 108] width 18 height 18
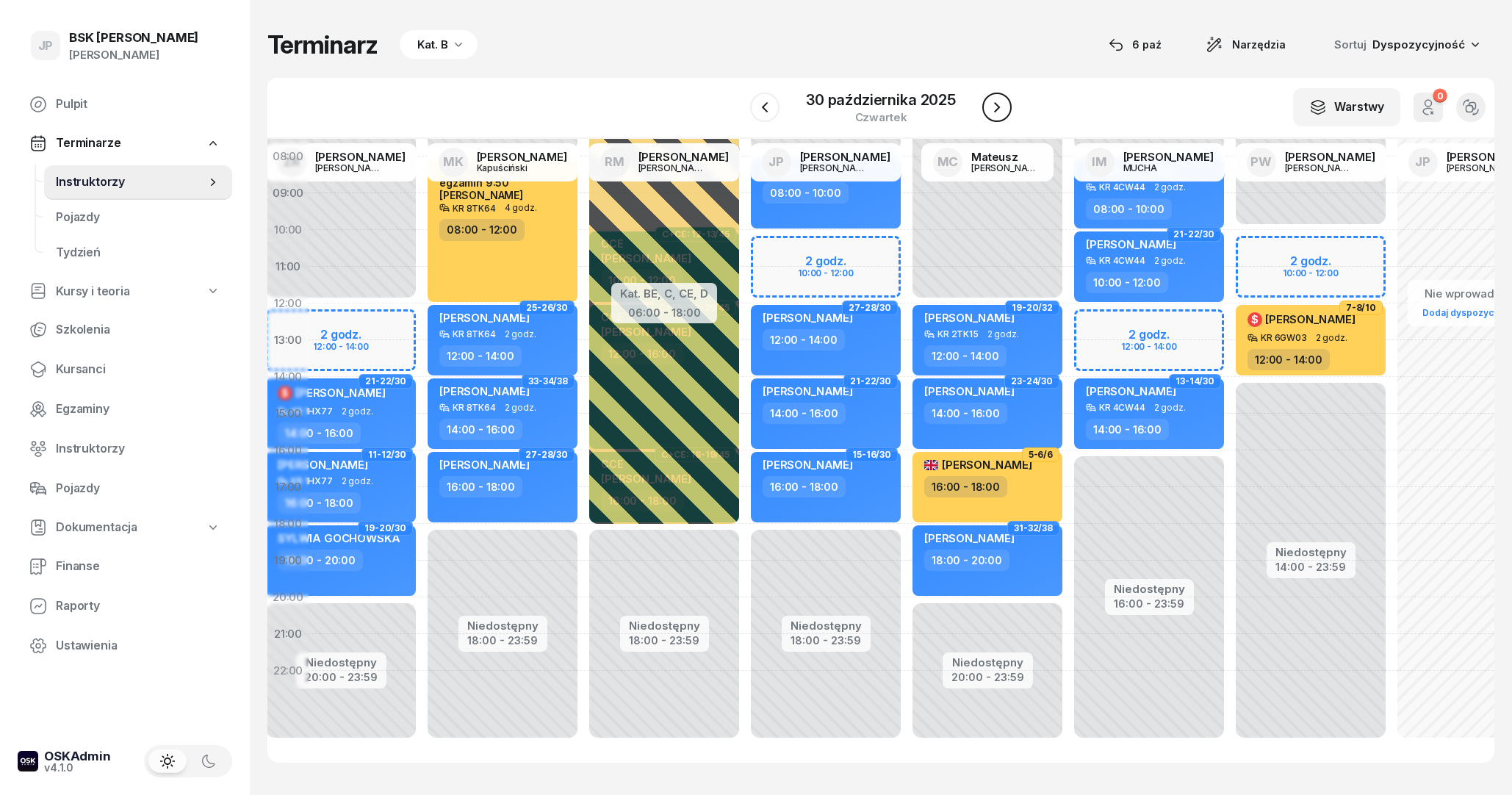
click at [996, 103] on icon "button" at bounding box center [997, 108] width 18 height 18
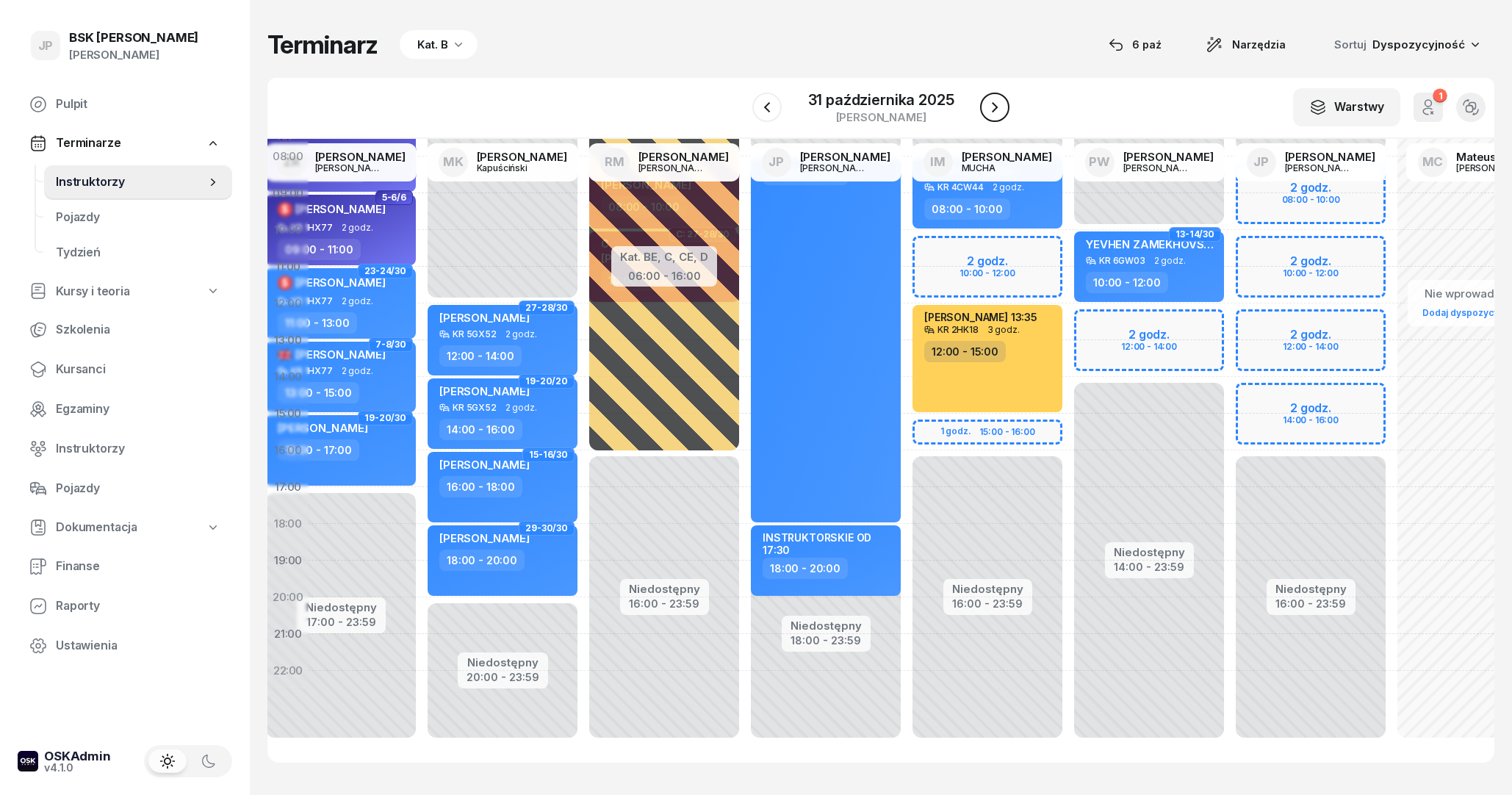
click at [996, 103] on icon "button" at bounding box center [995, 108] width 18 height 18
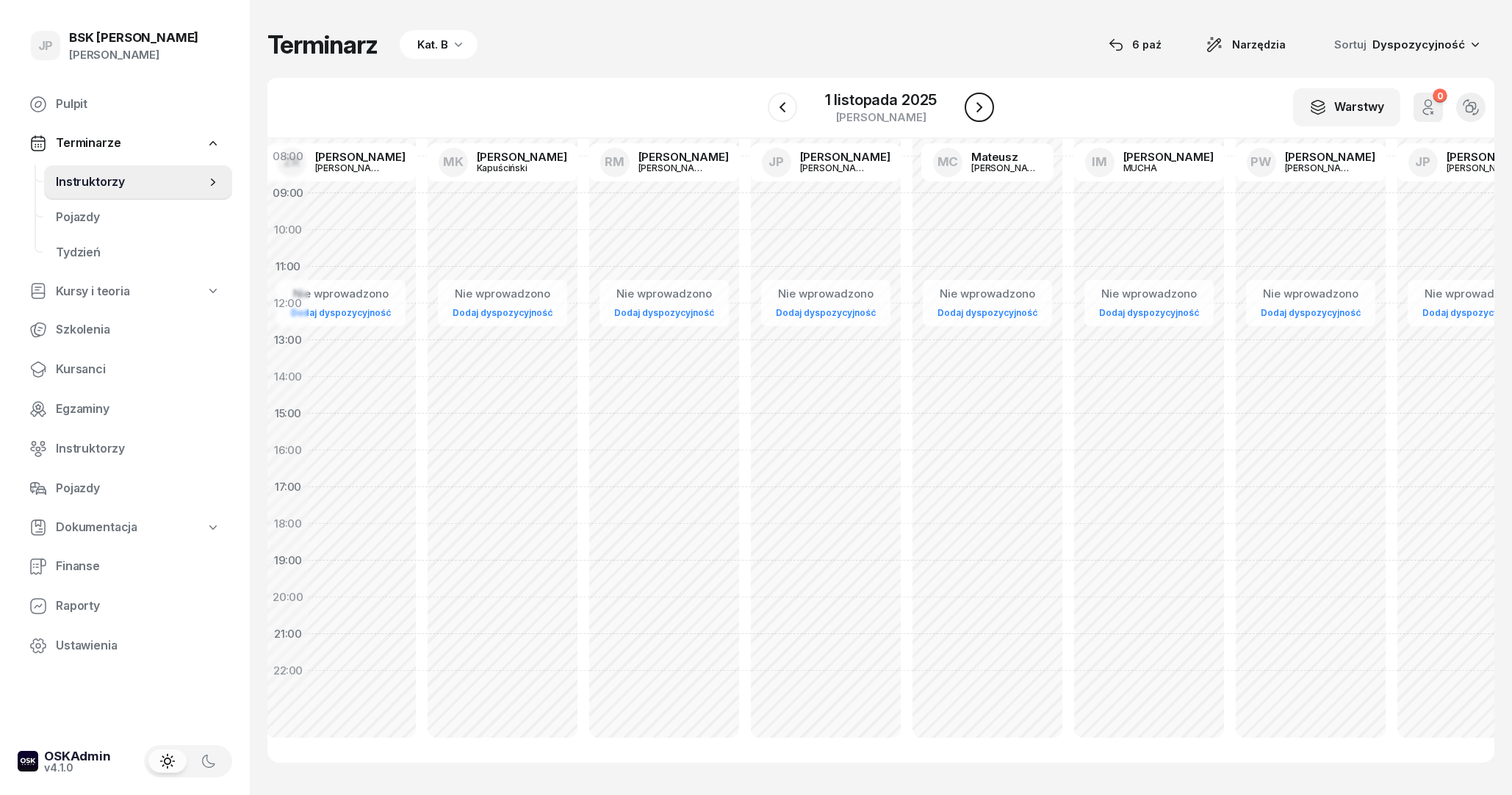
click at [996, 103] on div "W Wybierz AK [PERSON_NAME] BP [PERSON_NAME] DA [PERSON_NAME] DP [PERSON_NAME] G…" at bounding box center [880, 108] width 1227 height 61
click at [991, 106] on button "button" at bounding box center [979, 107] width 29 height 29
click at [781, 110] on icon "button" at bounding box center [782, 108] width 18 height 18
click at [976, 103] on icon "button" at bounding box center [979, 108] width 18 height 18
click at [980, 101] on icon "button" at bounding box center [979, 108] width 18 height 18
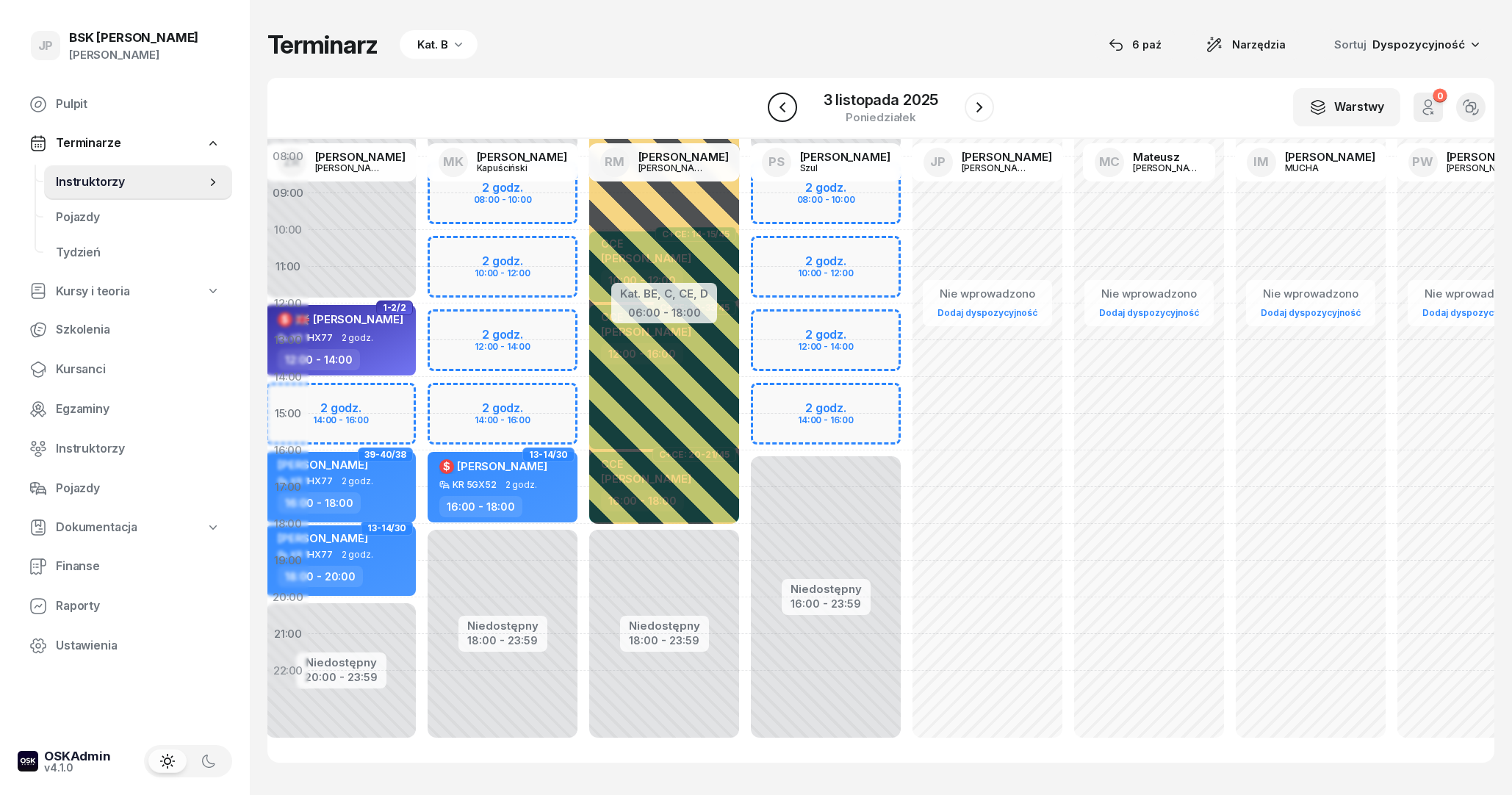
click at [782, 103] on icon "button" at bounding box center [782, 108] width 18 height 18
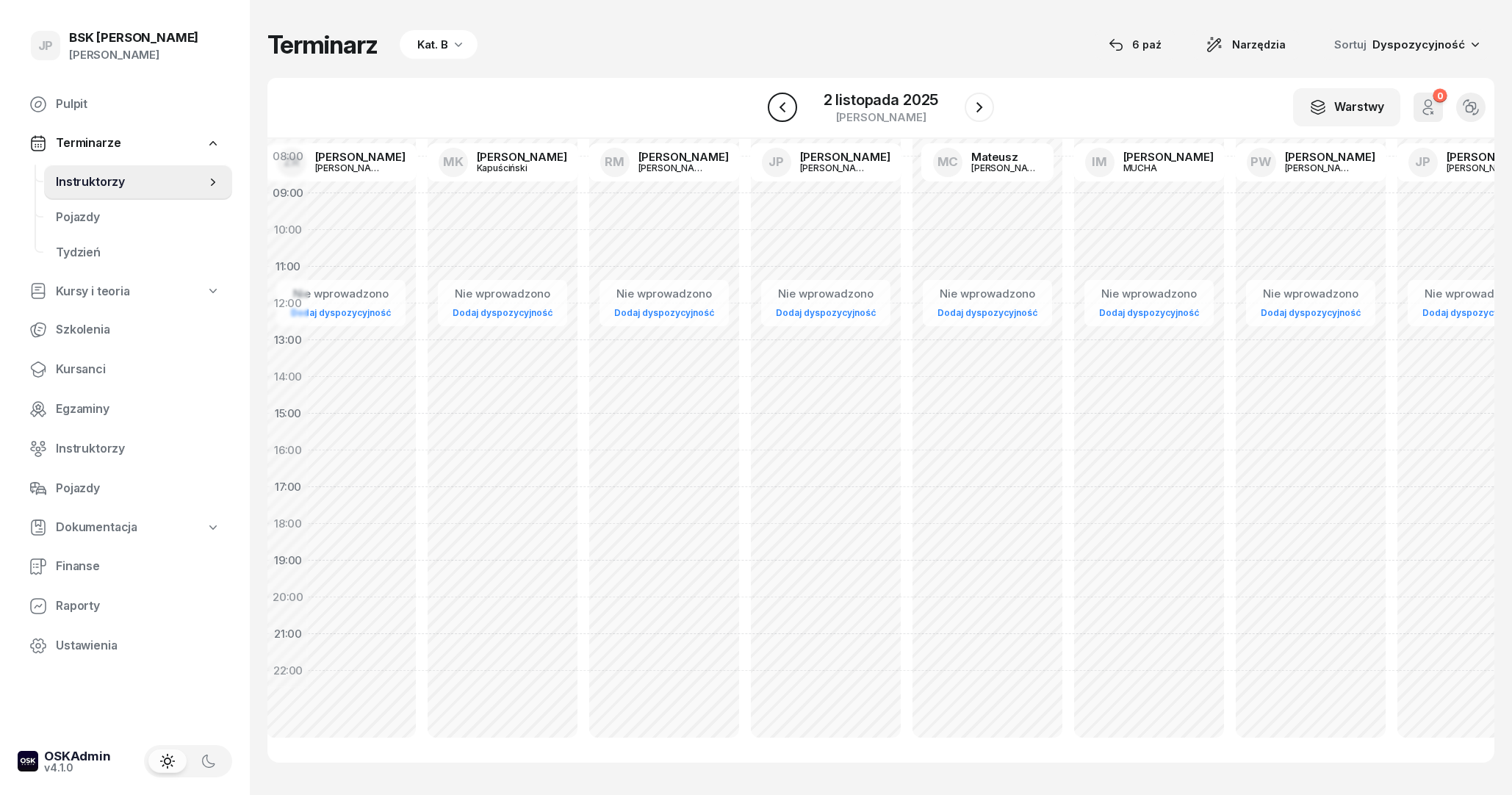
click at [782, 103] on icon "button" at bounding box center [782, 108] width 18 height 18
click at [979, 115] on icon "button" at bounding box center [979, 108] width 18 height 18
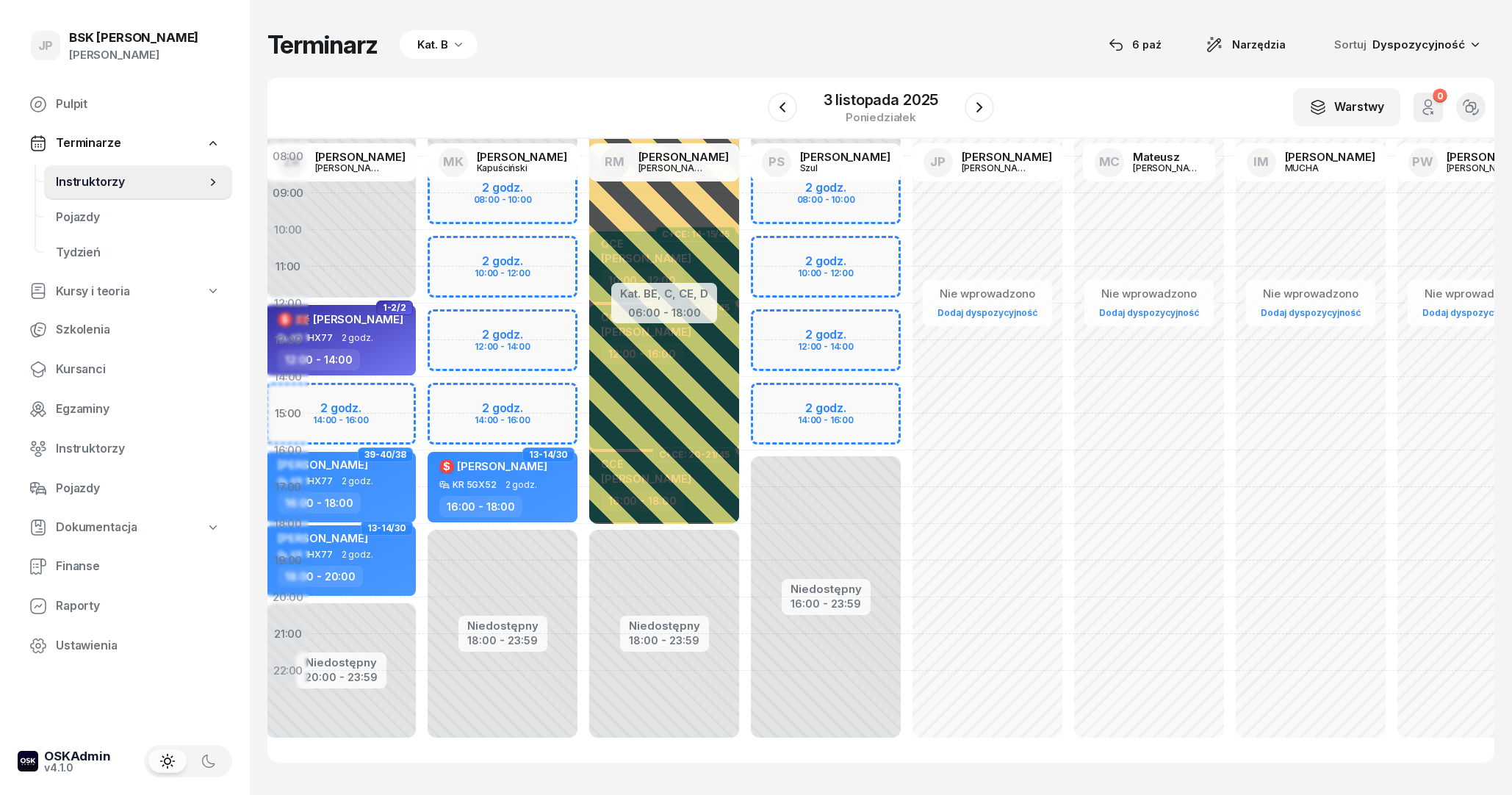
click at [1006, 456] on div "Nie wprowadzono Dodaj dyspozycyjność" at bounding box center [988, 414] width 162 height 698
select select "16"
select select "18"
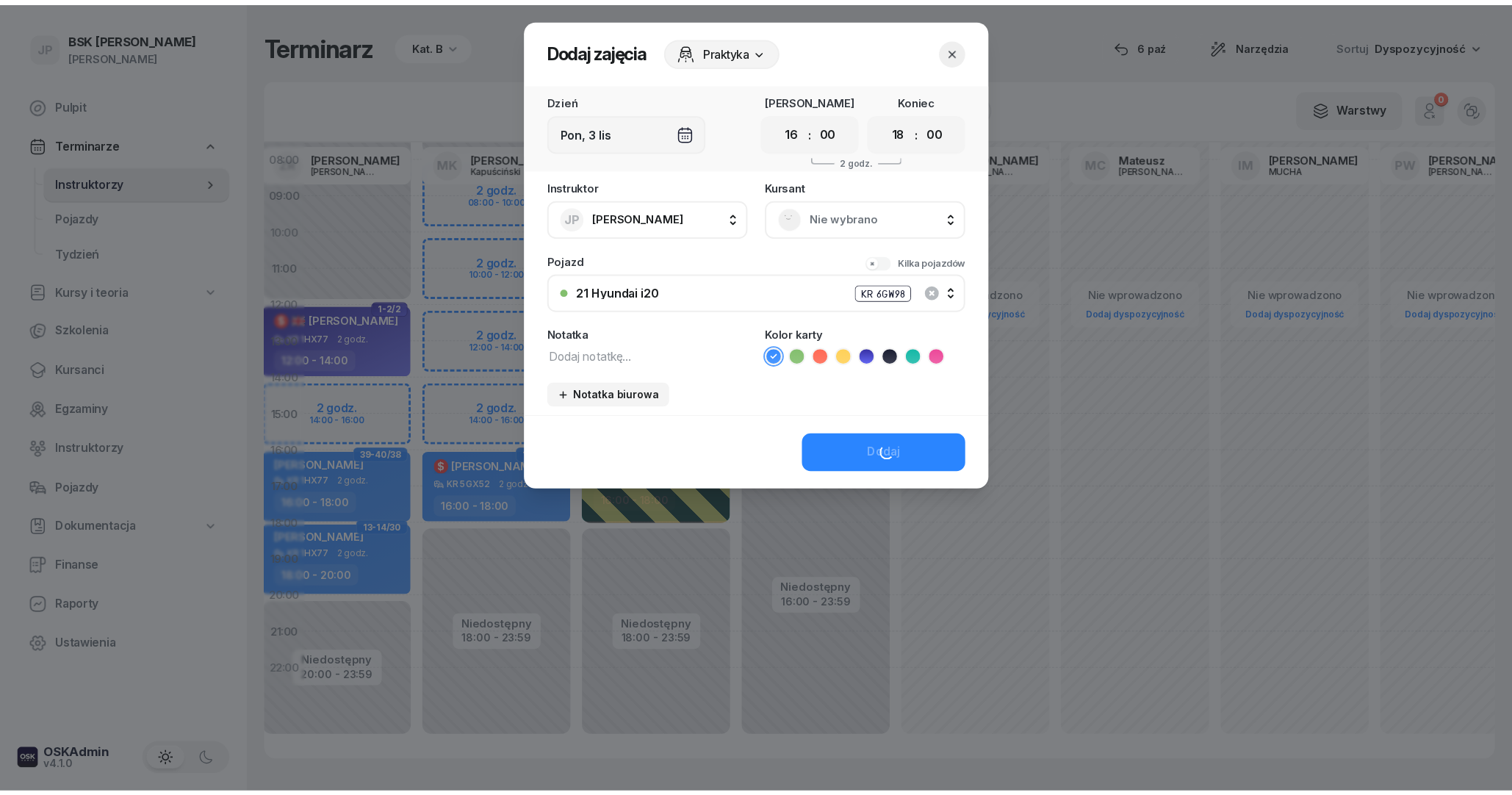
scroll to position [130, 48]
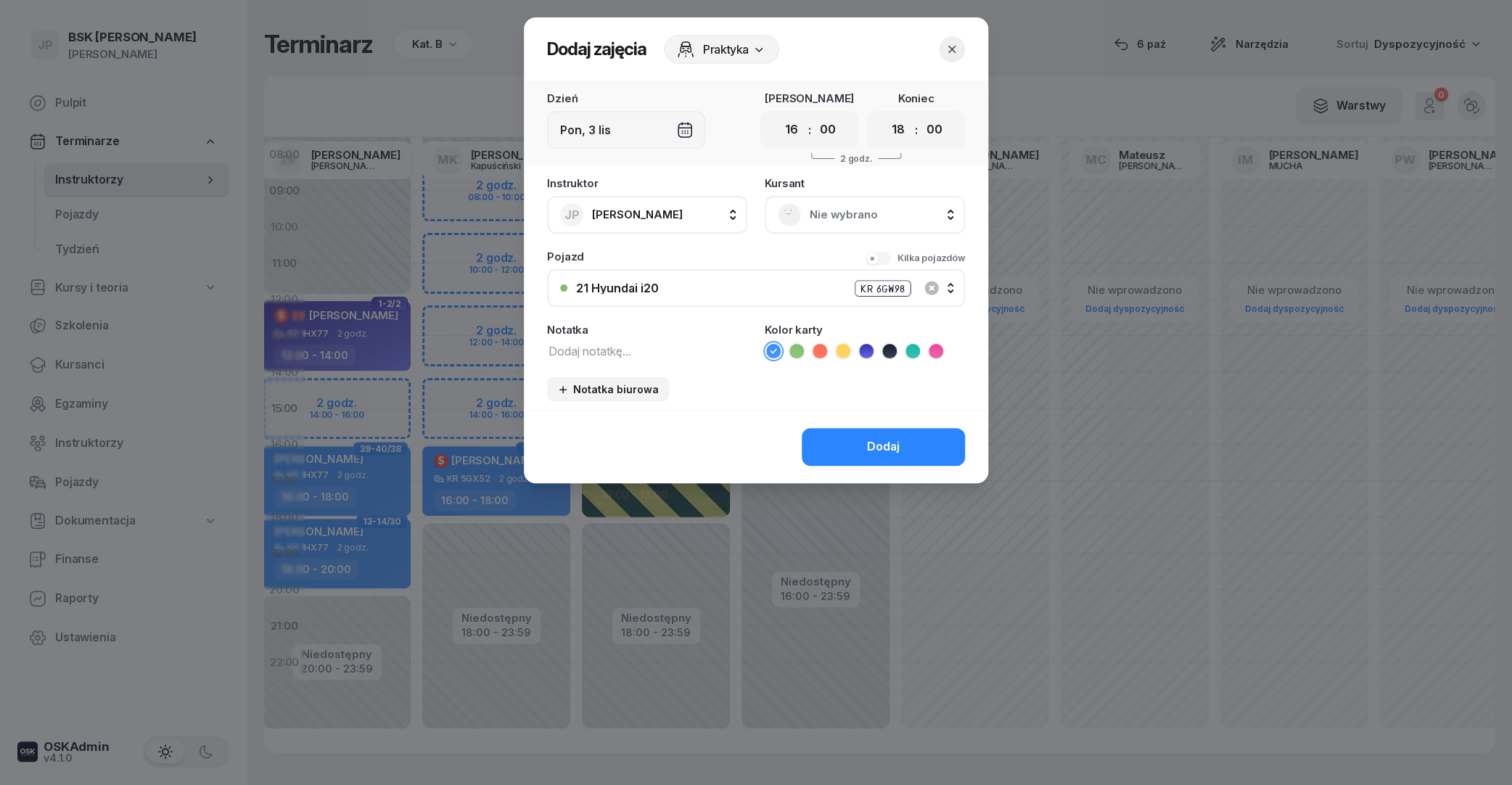
click at [956, 47] on icon "button" at bounding box center [952, 49] width 15 height 15
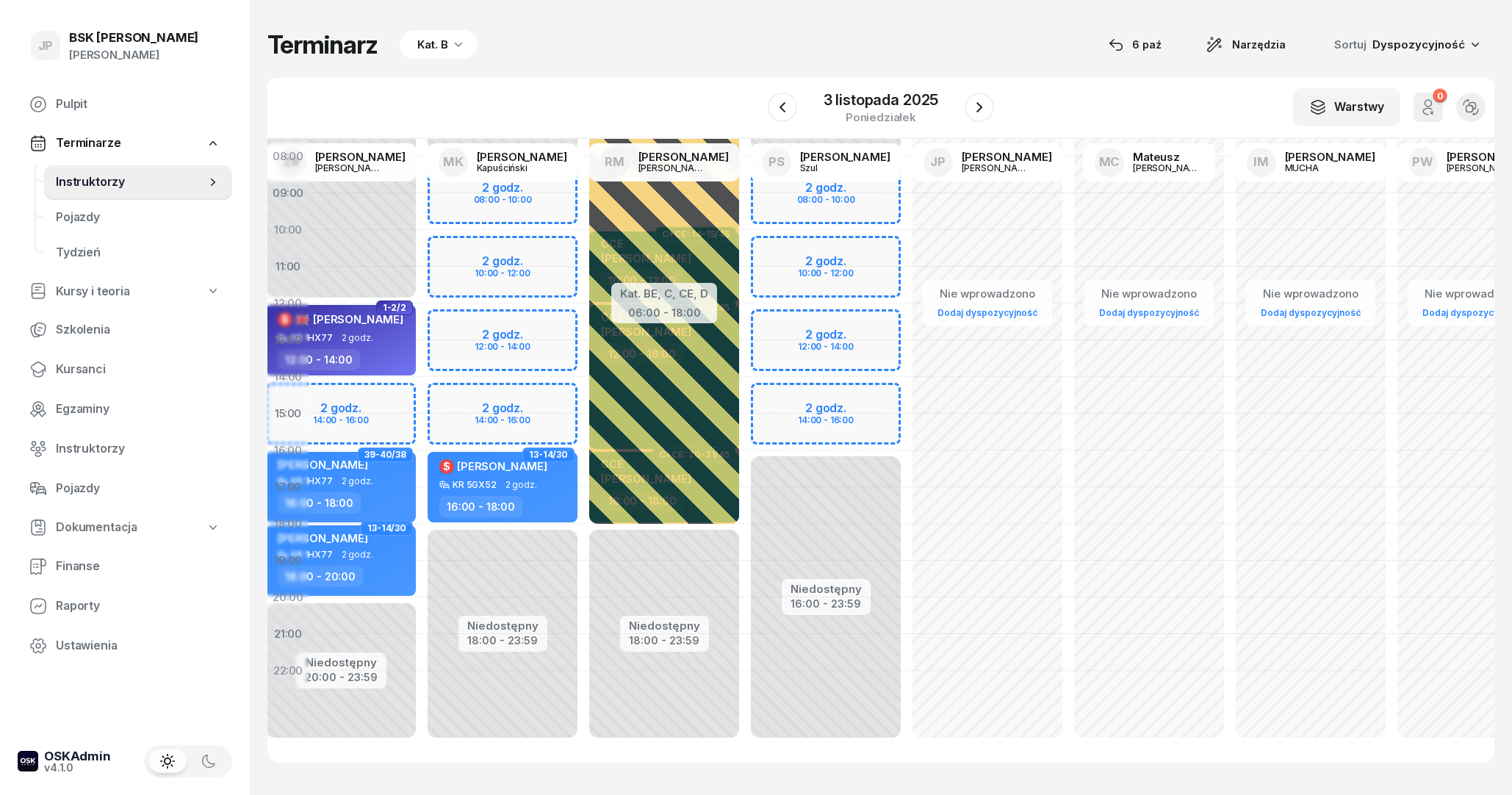
click at [998, 103] on div "W Wybierz AK [PERSON_NAME] BP [PERSON_NAME] DA [PERSON_NAME] DP [PERSON_NAME] G…" at bounding box center [880, 108] width 1227 height 61
click at [984, 108] on icon "button" at bounding box center [979, 108] width 18 height 18
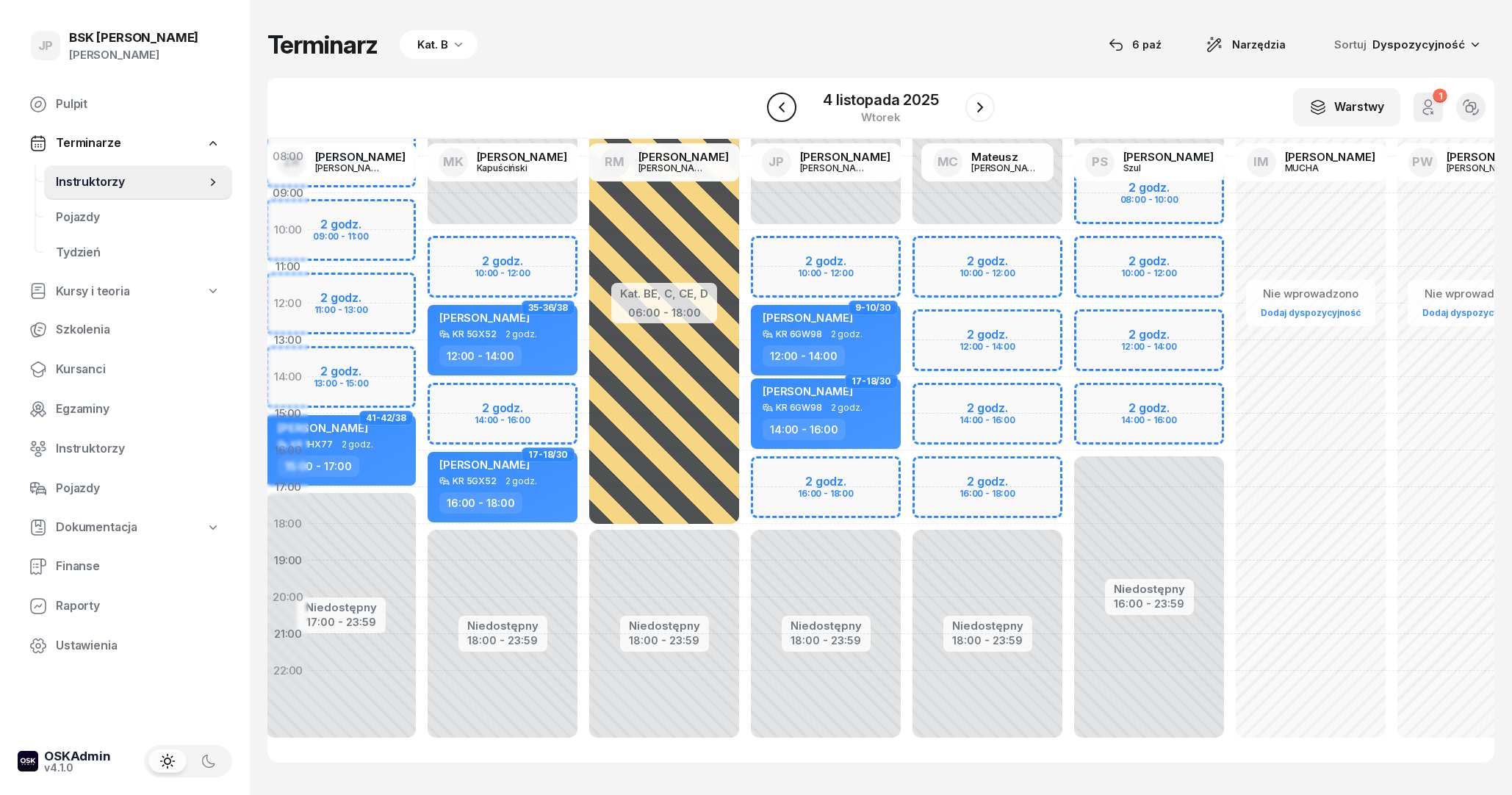
click at [791, 108] on button "button" at bounding box center [781, 107] width 29 height 29
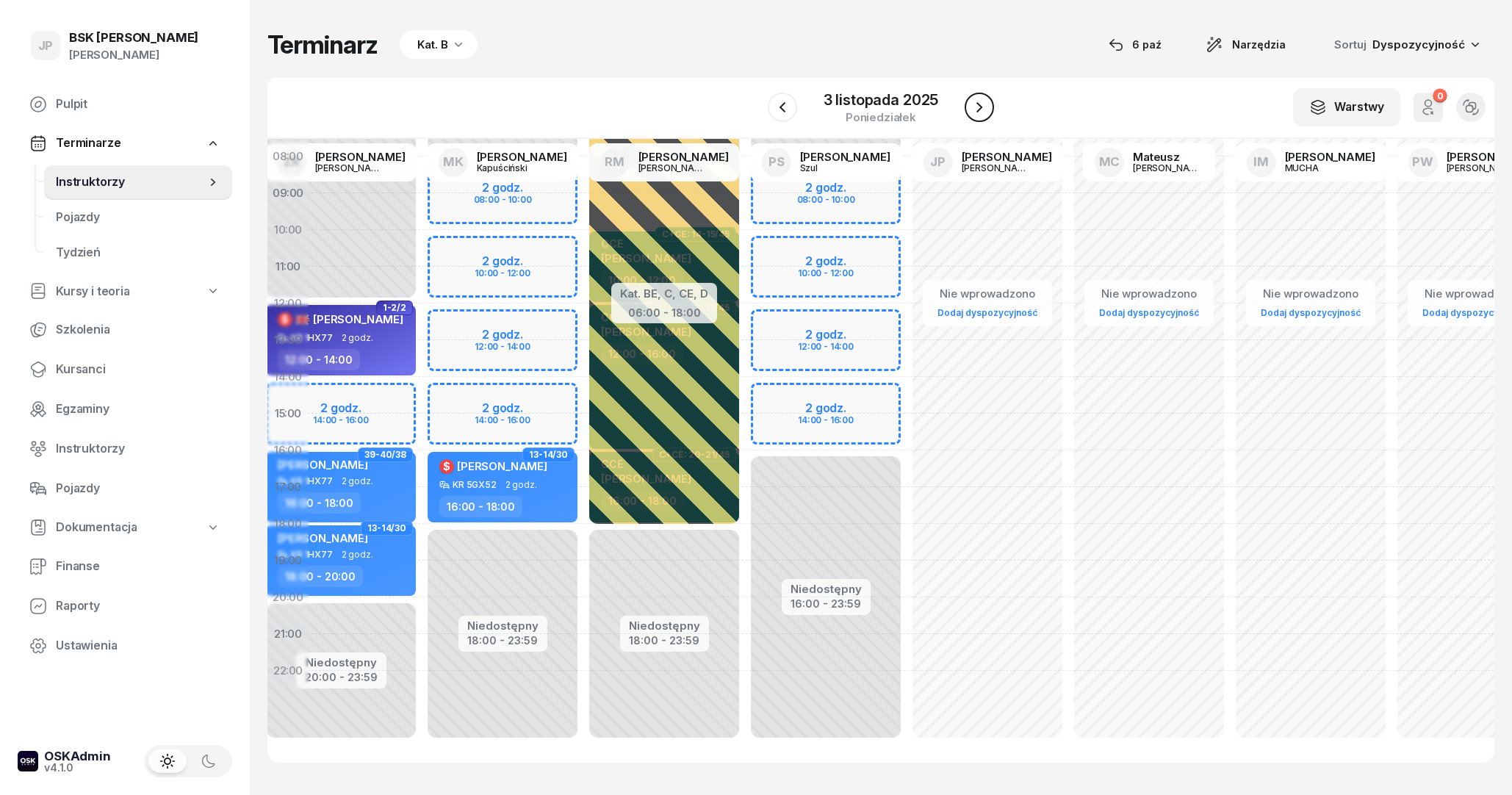
click at [972, 108] on icon "button" at bounding box center [979, 108] width 18 height 18
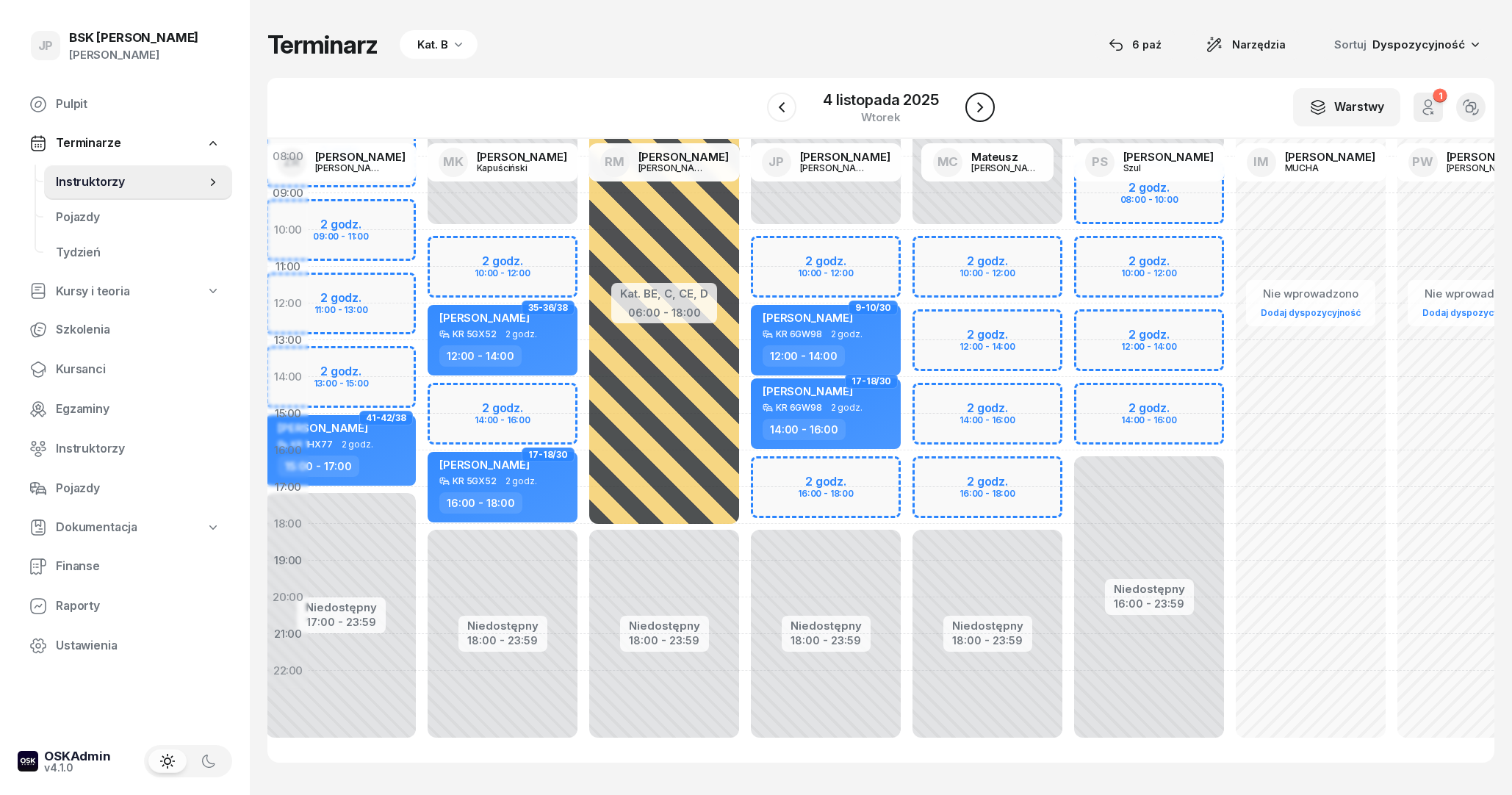
click at [972, 108] on icon "button" at bounding box center [980, 108] width 18 height 18
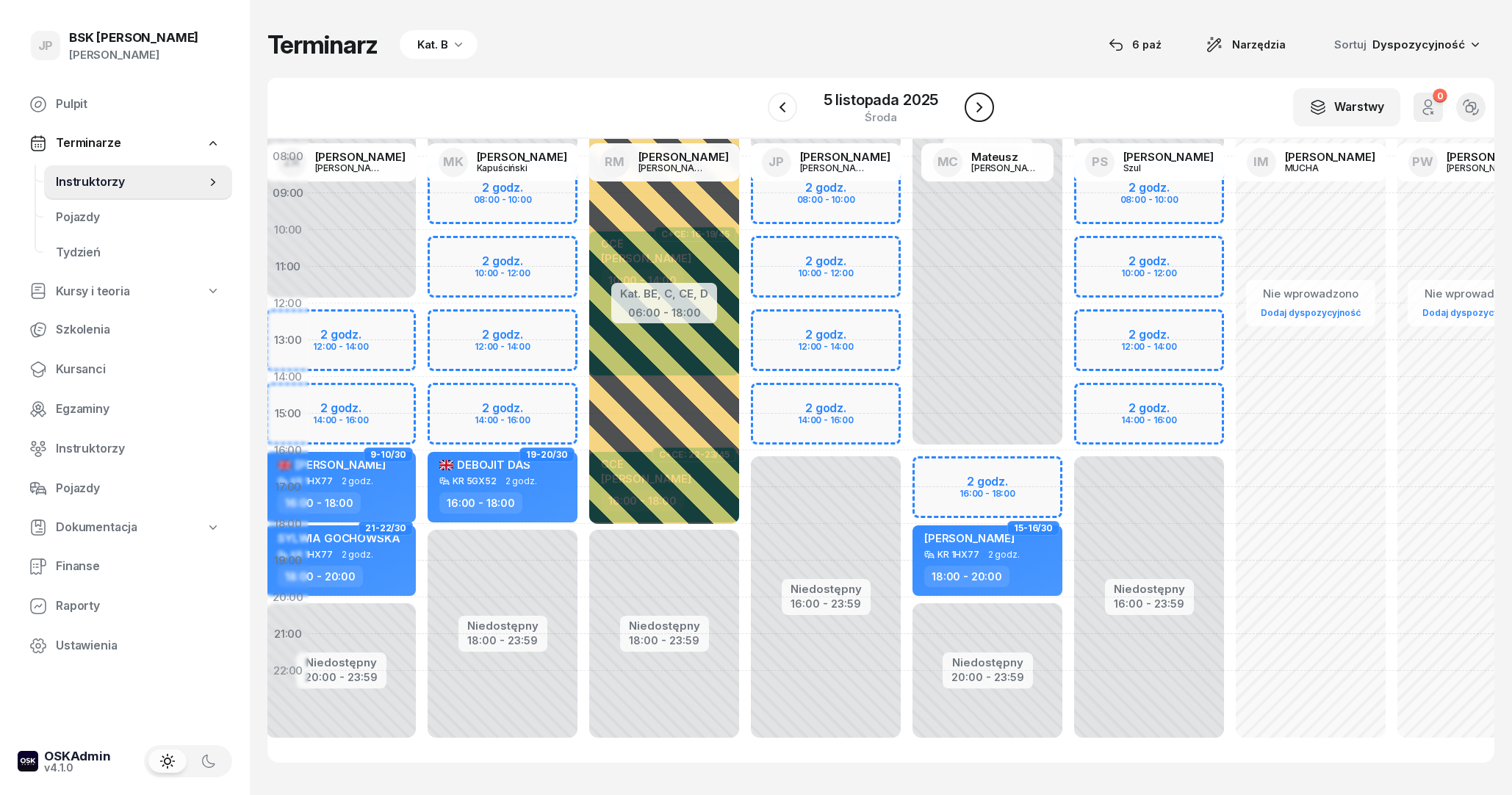
click at [969, 110] on button "button" at bounding box center [979, 107] width 29 height 29
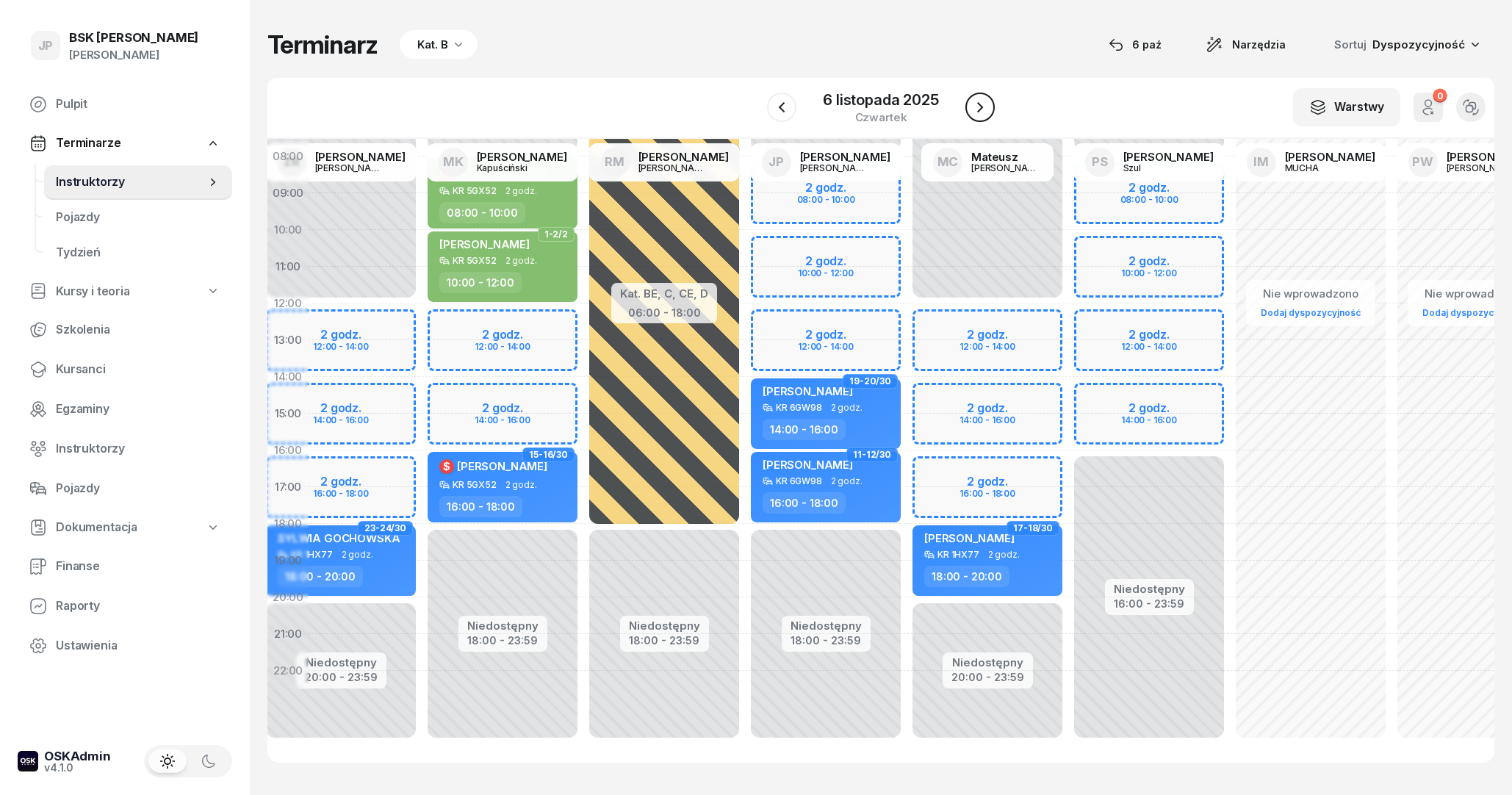
click at [987, 103] on icon "button" at bounding box center [980, 108] width 18 height 18
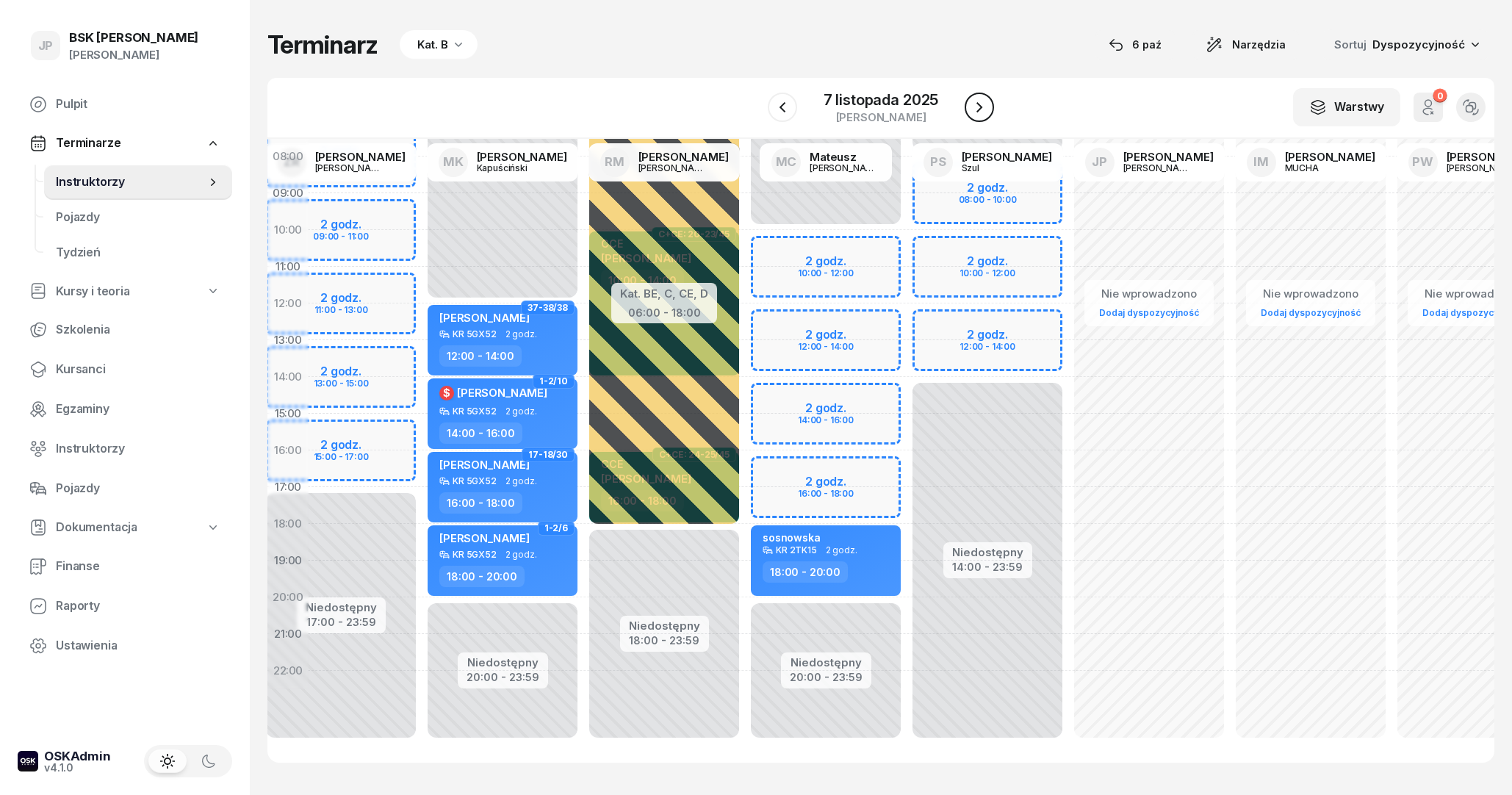
click at [987, 103] on icon "button" at bounding box center [979, 108] width 18 height 18
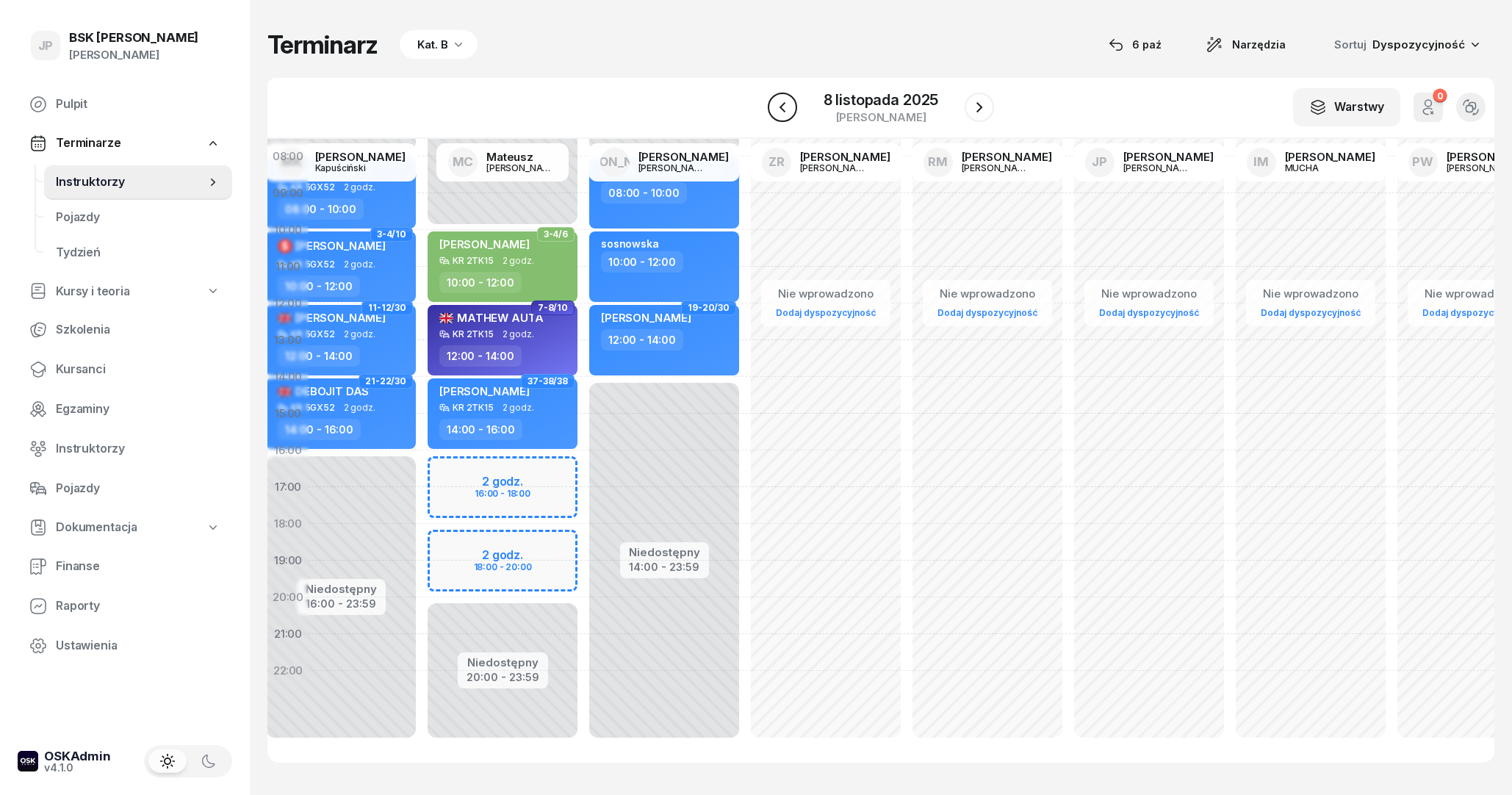
click at [794, 106] on button "button" at bounding box center [782, 107] width 29 height 29
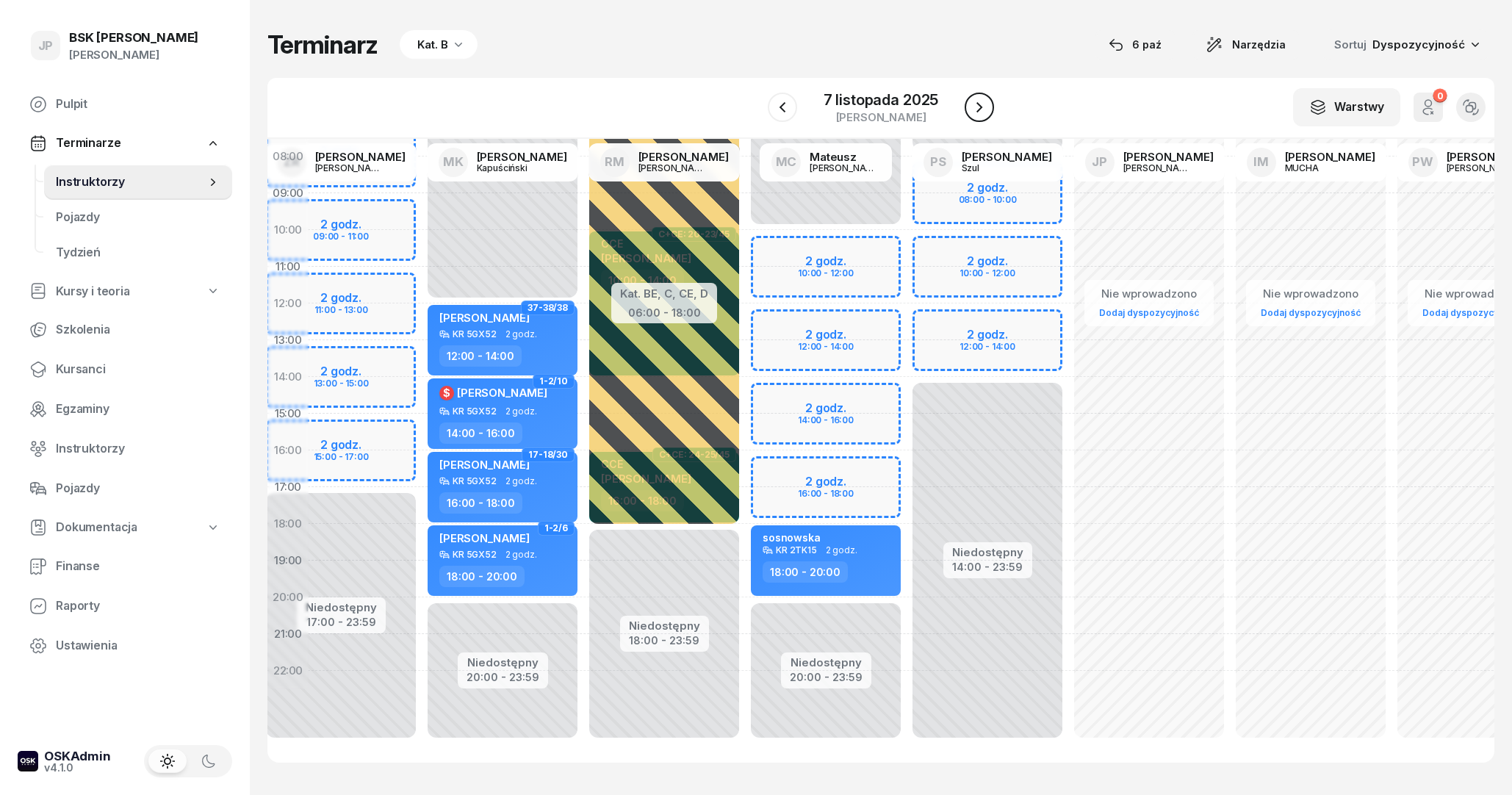
click at [971, 101] on icon "button" at bounding box center [979, 108] width 18 height 18
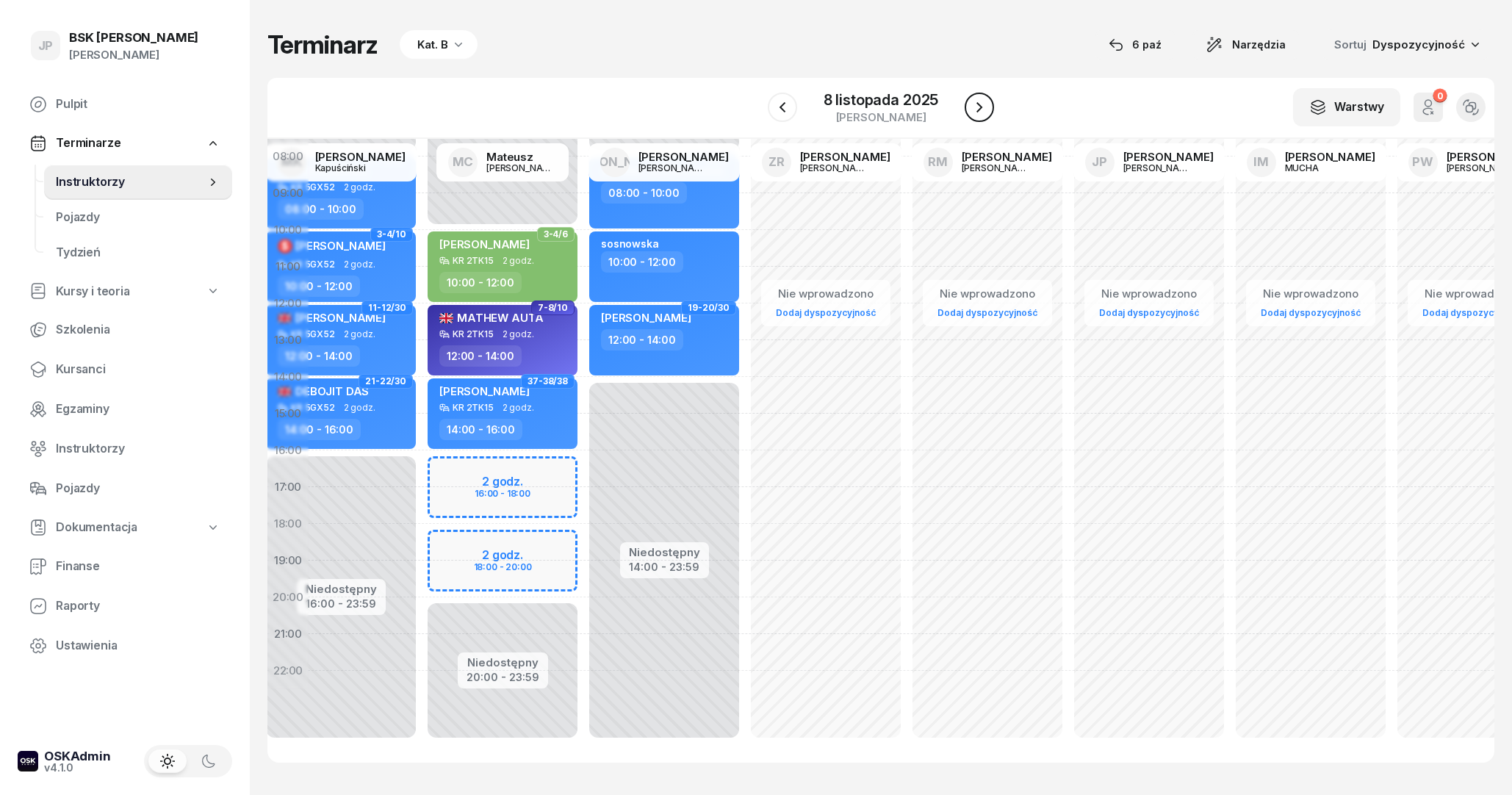
click at [971, 101] on icon "button" at bounding box center [979, 108] width 18 height 18
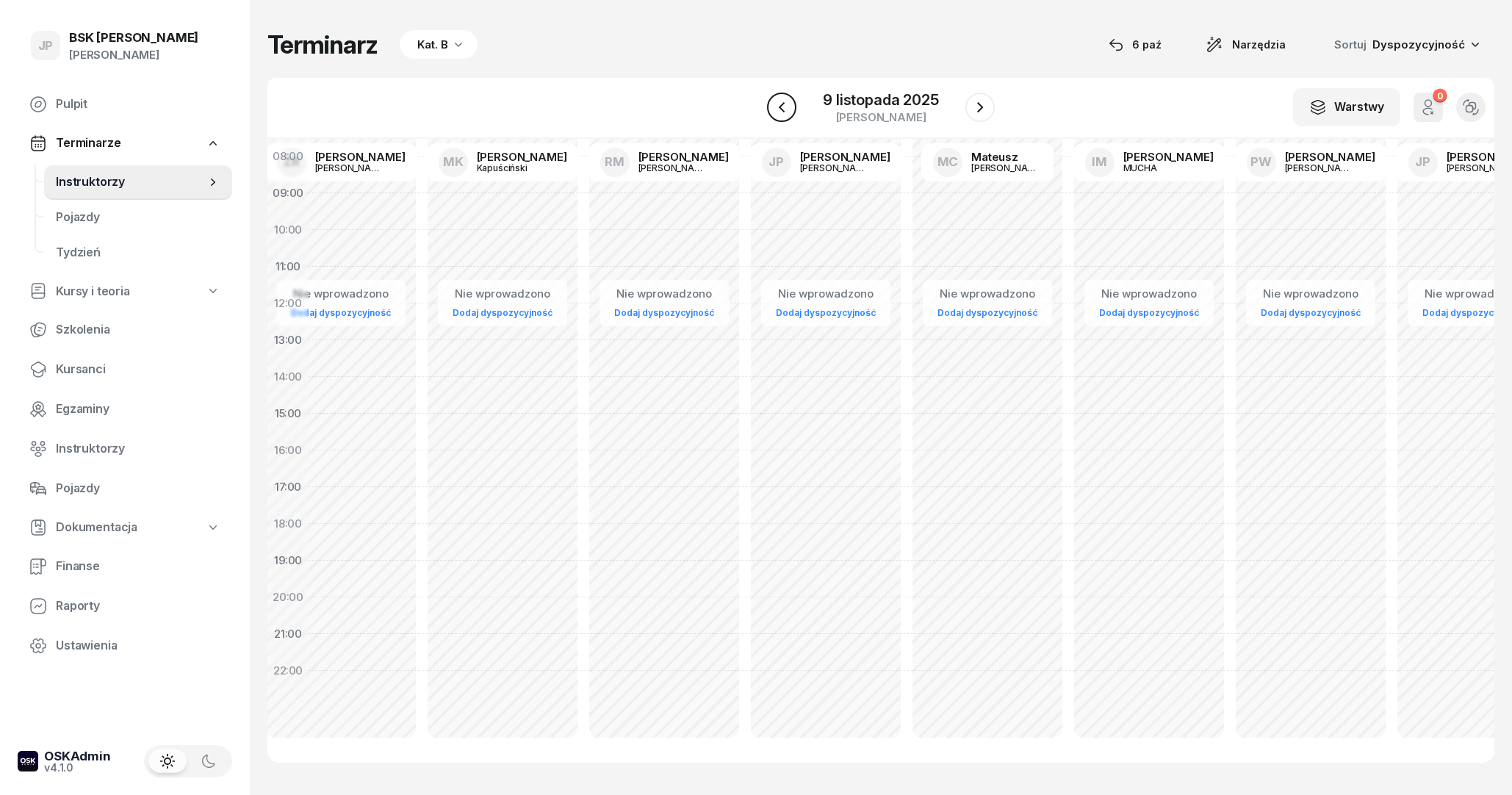
click at [795, 114] on button "button" at bounding box center [781, 107] width 29 height 29
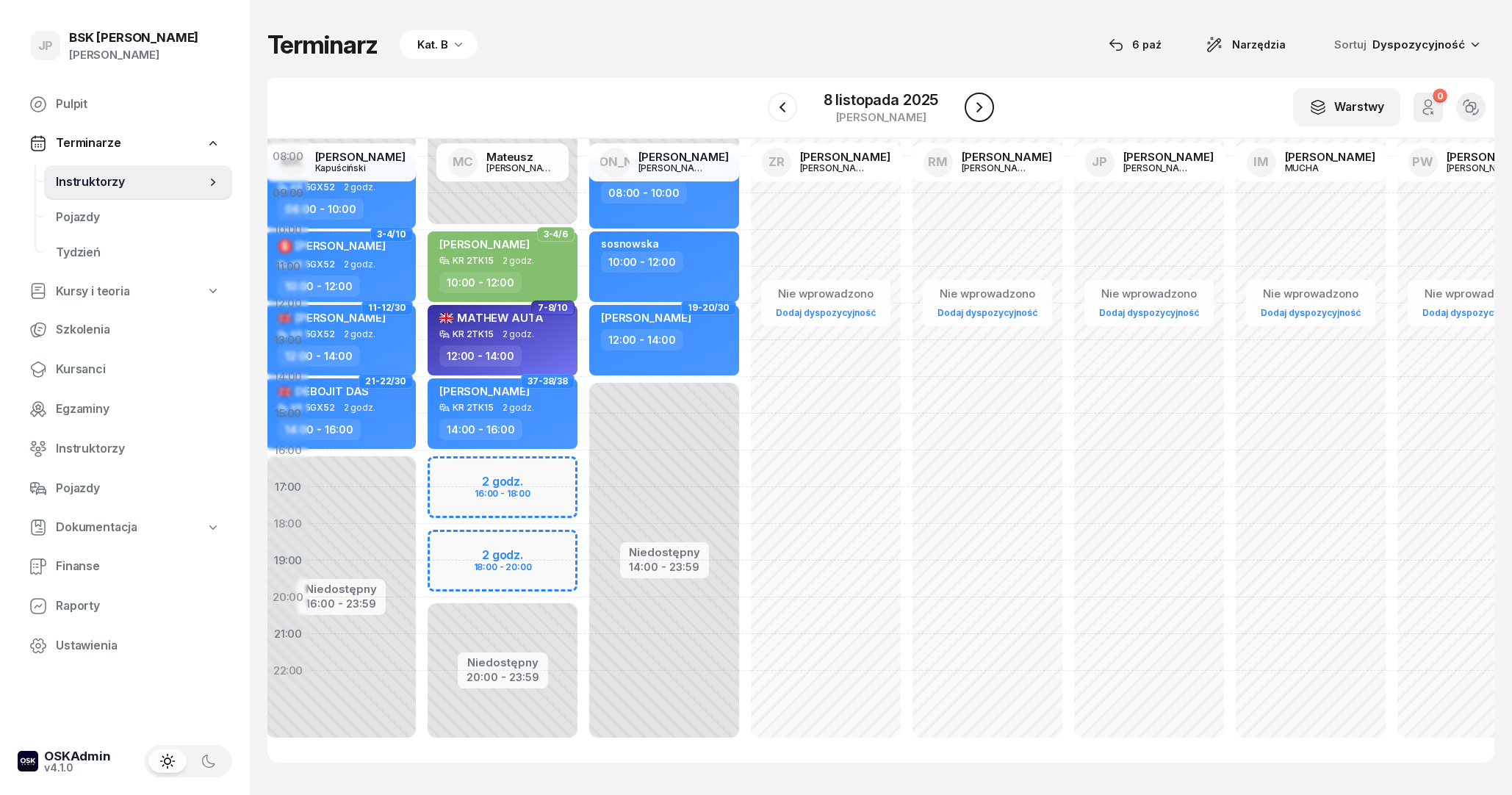
click at [974, 119] on button "button" at bounding box center [979, 107] width 29 height 29
